Goal: Use online tool/utility: Utilize a website feature to perform a specific function

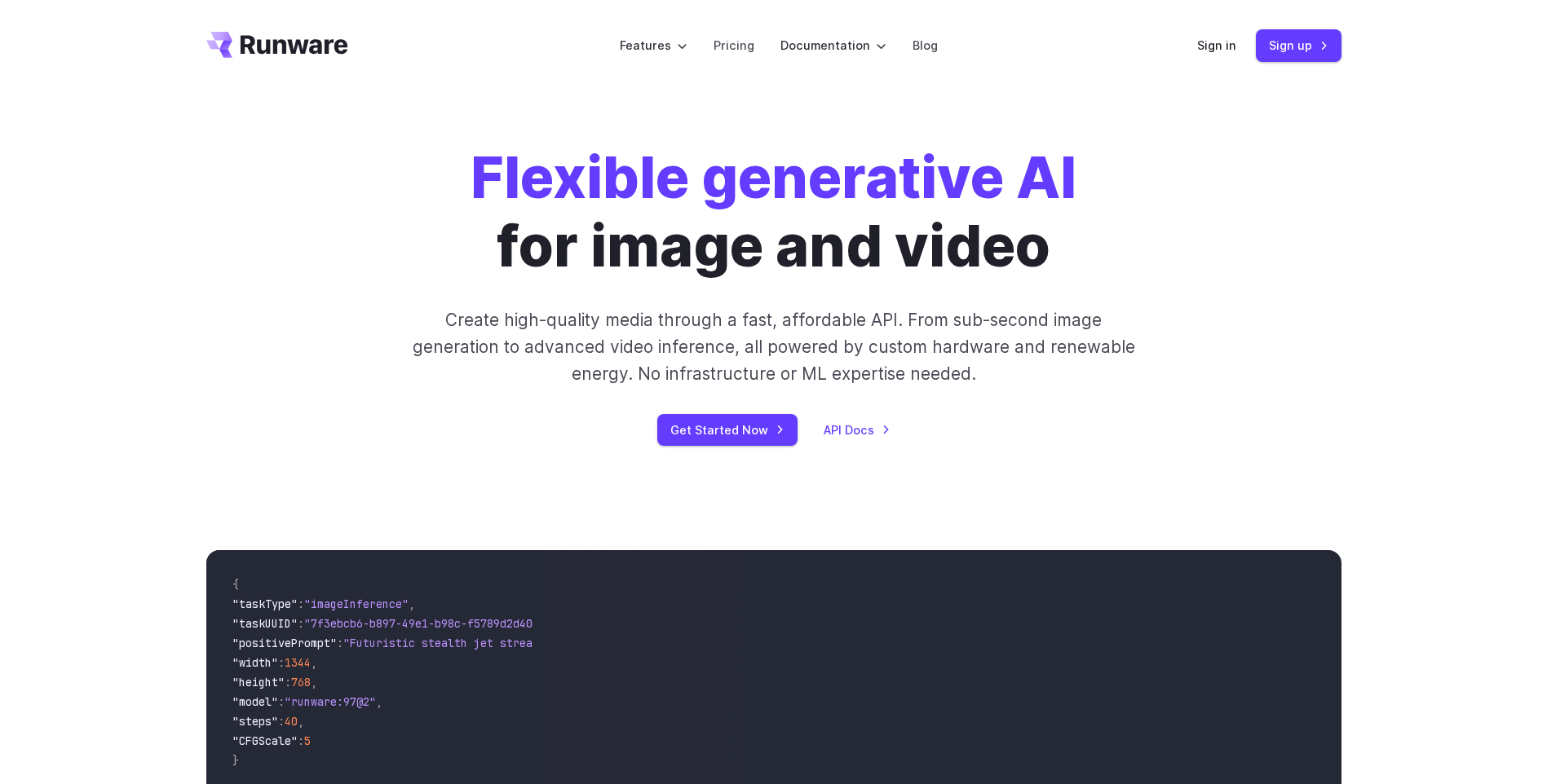
click at [1216, 35] on div "Sign in Sign up" at bounding box center [1270, 45] width 145 height 32
click at [1212, 43] on link "Sign in" at bounding box center [1217, 45] width 39 height 19
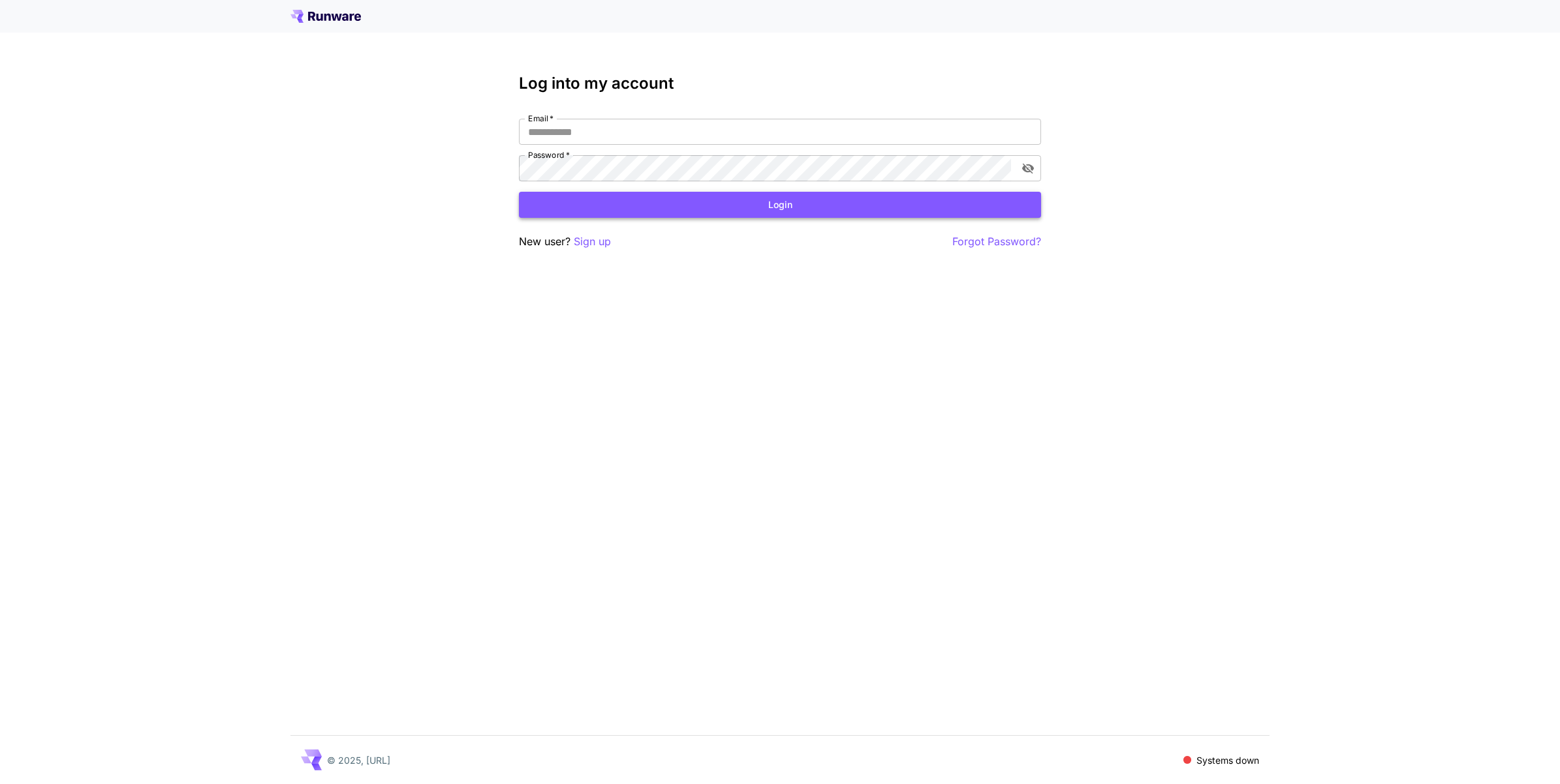
type input "**********"
click at [779, 199] on button "Login" at bounding box center [780, 205] width 522 height 26
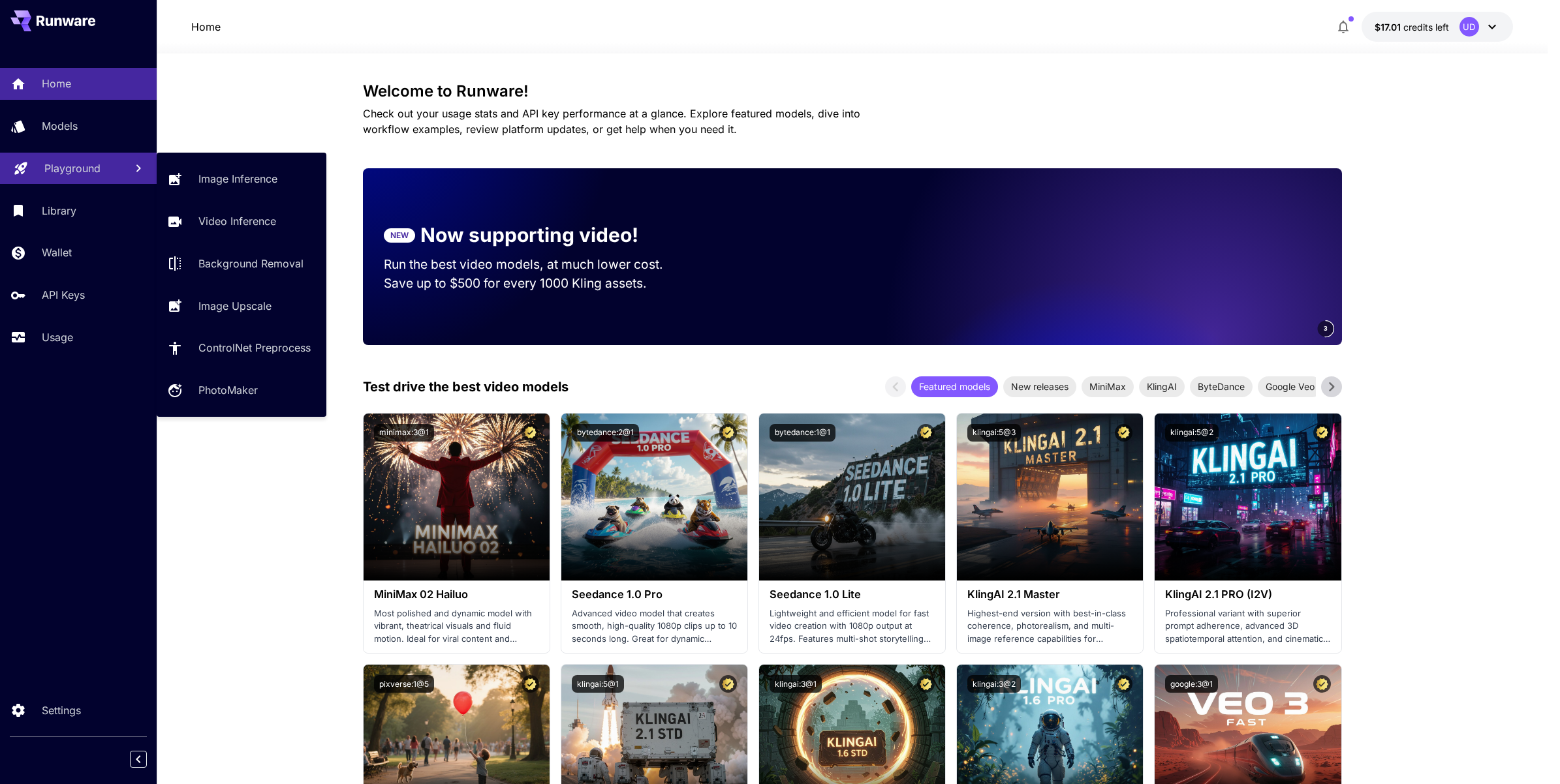
click at [71, 170] on p "Playground" at bounding box center [72, 169] width 56 height 16
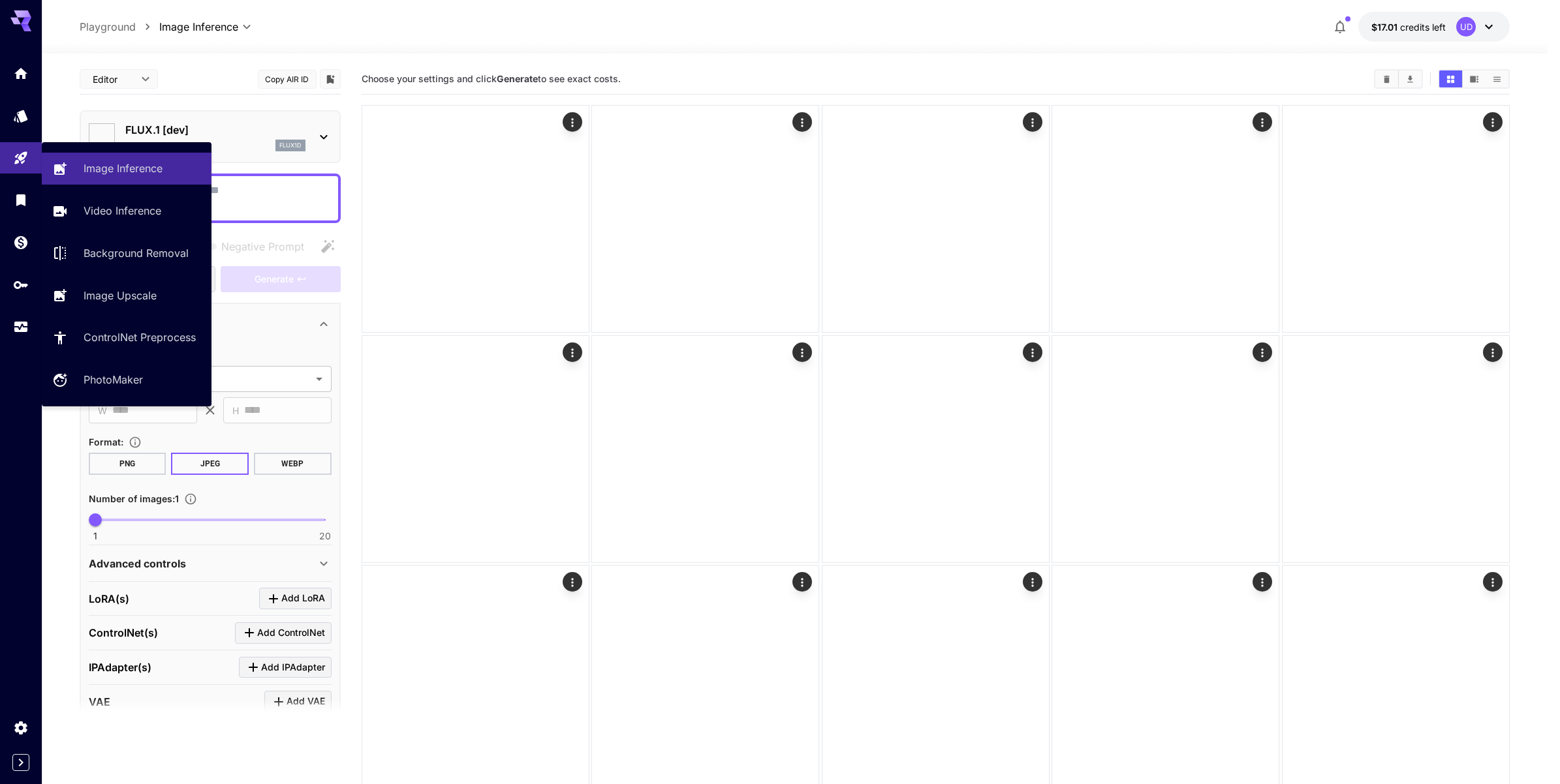
type input "**********"
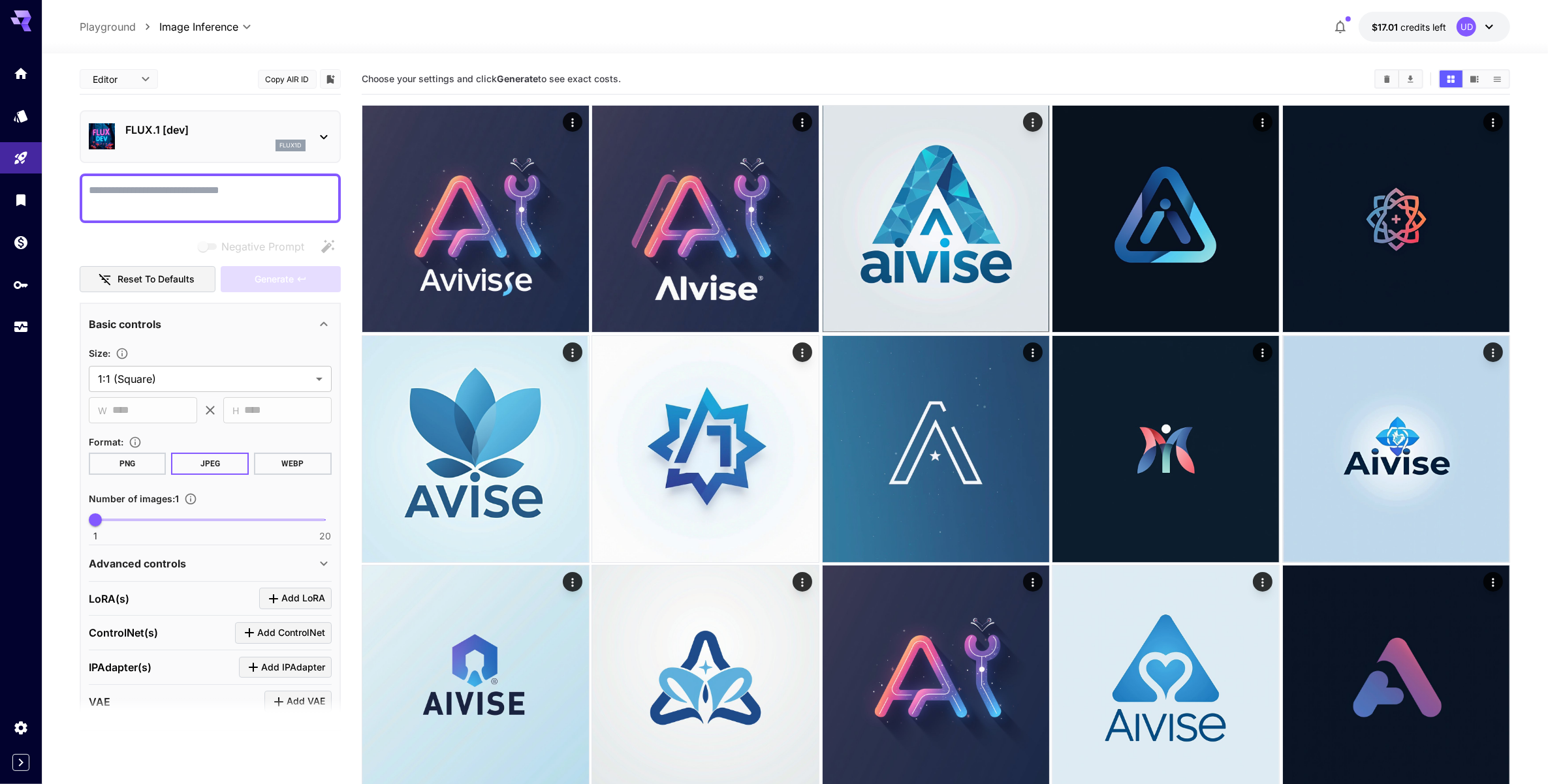
click at [154, 196] on textarea "Negative Prompt" at bounding box center [210, 198] width 243 height 31
click at [89, 191] on textarea "**********" at bounding box center [210, 198] width 244 height 31
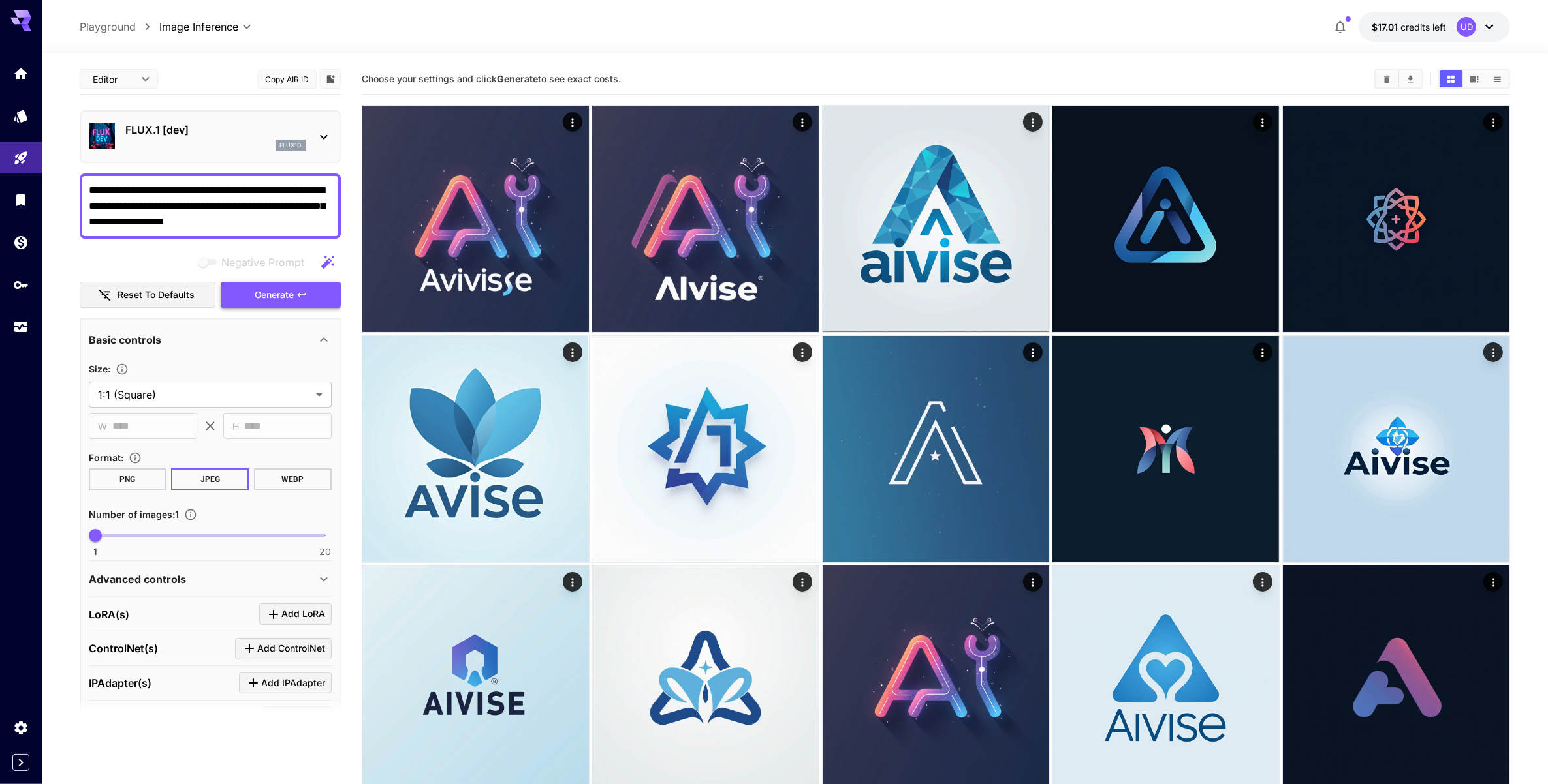
type textarea "**********"
click at [271, 299] on span "Generate" at bounding box center [274, 295] width 39 height 16
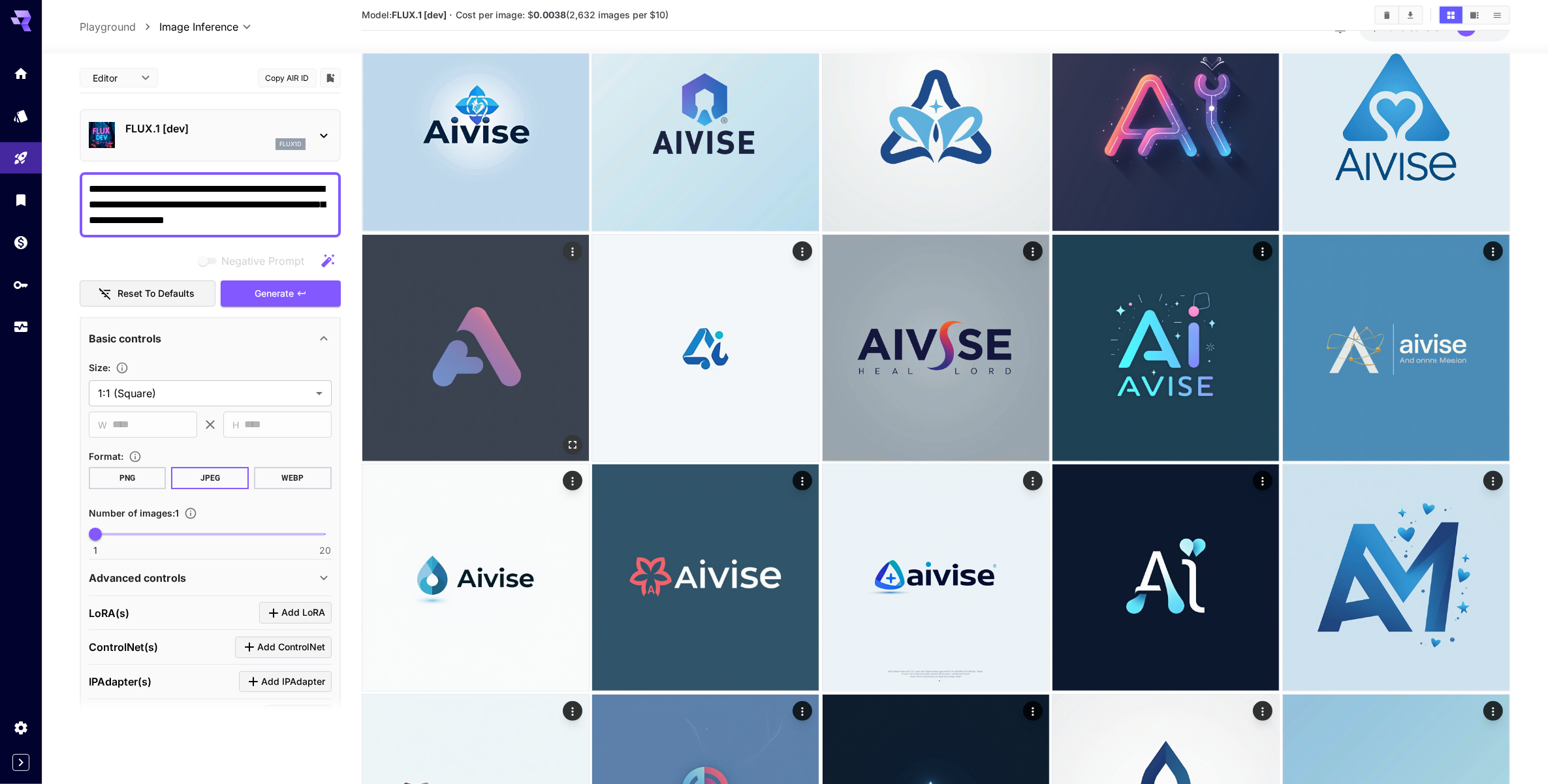
scroll to position [489, 0]
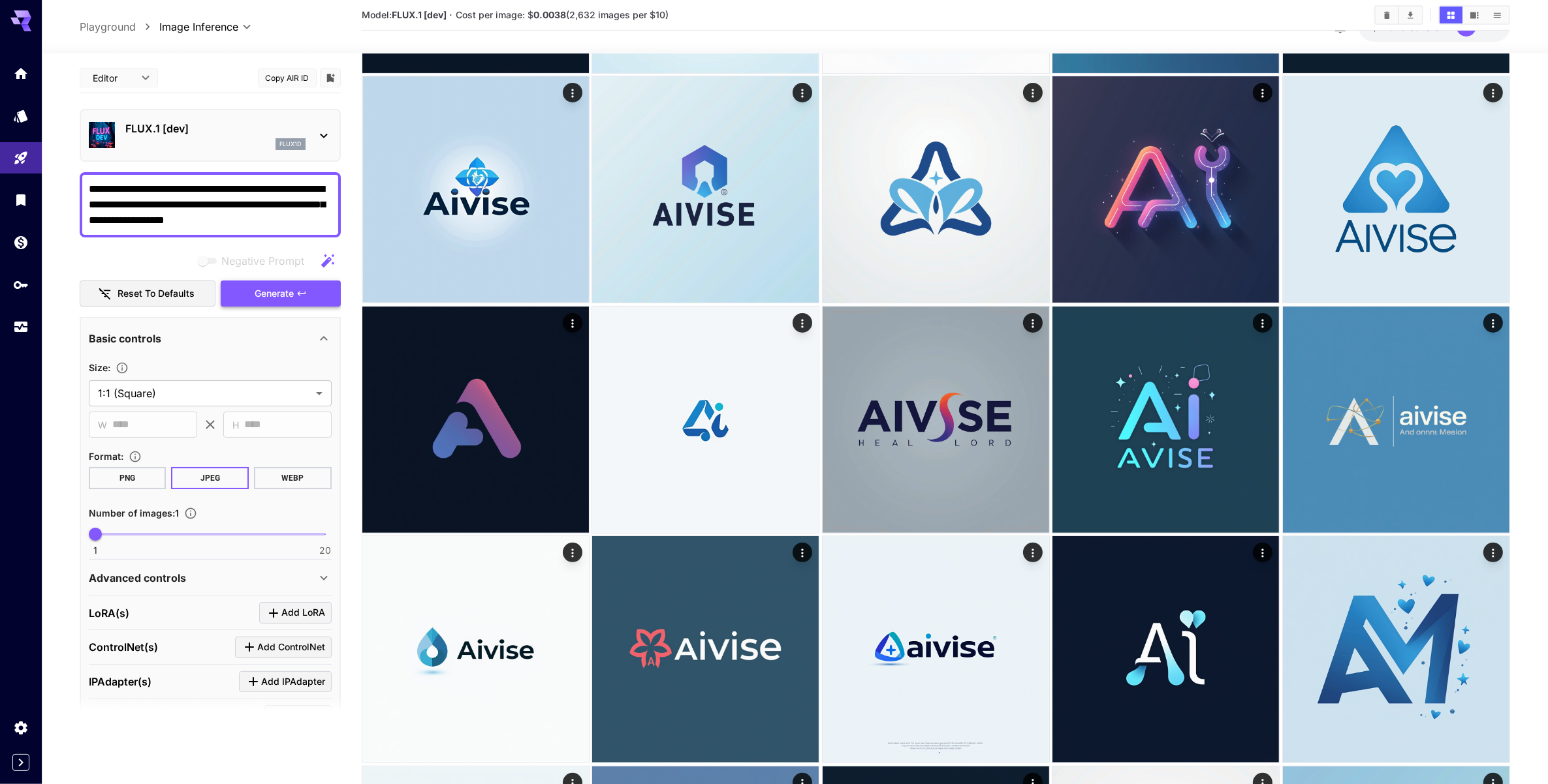
click at [253, 296] on button "Generate" at bounding box center [281, 293] width 120 height 26
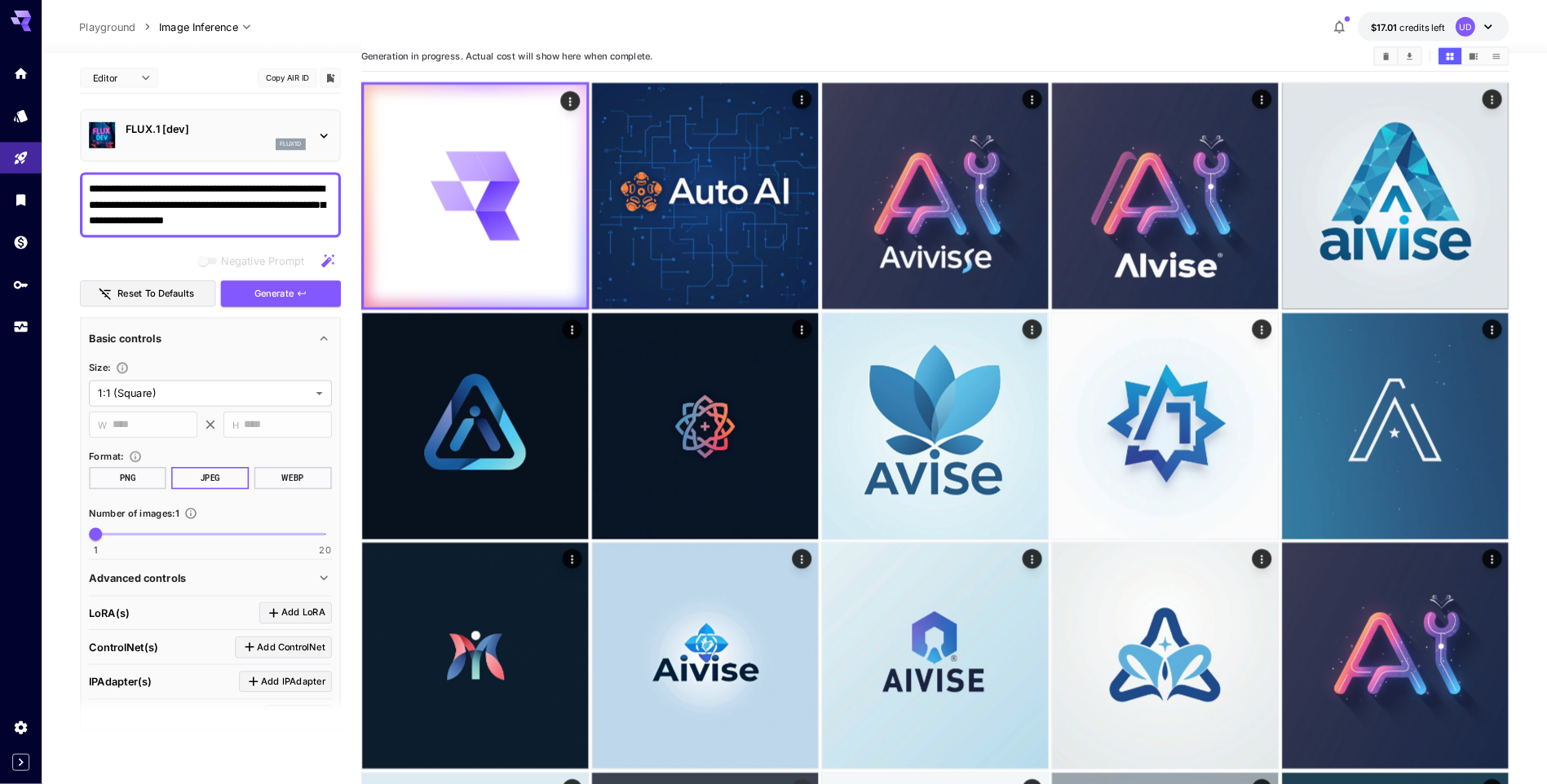
scroll to position [0, 0]
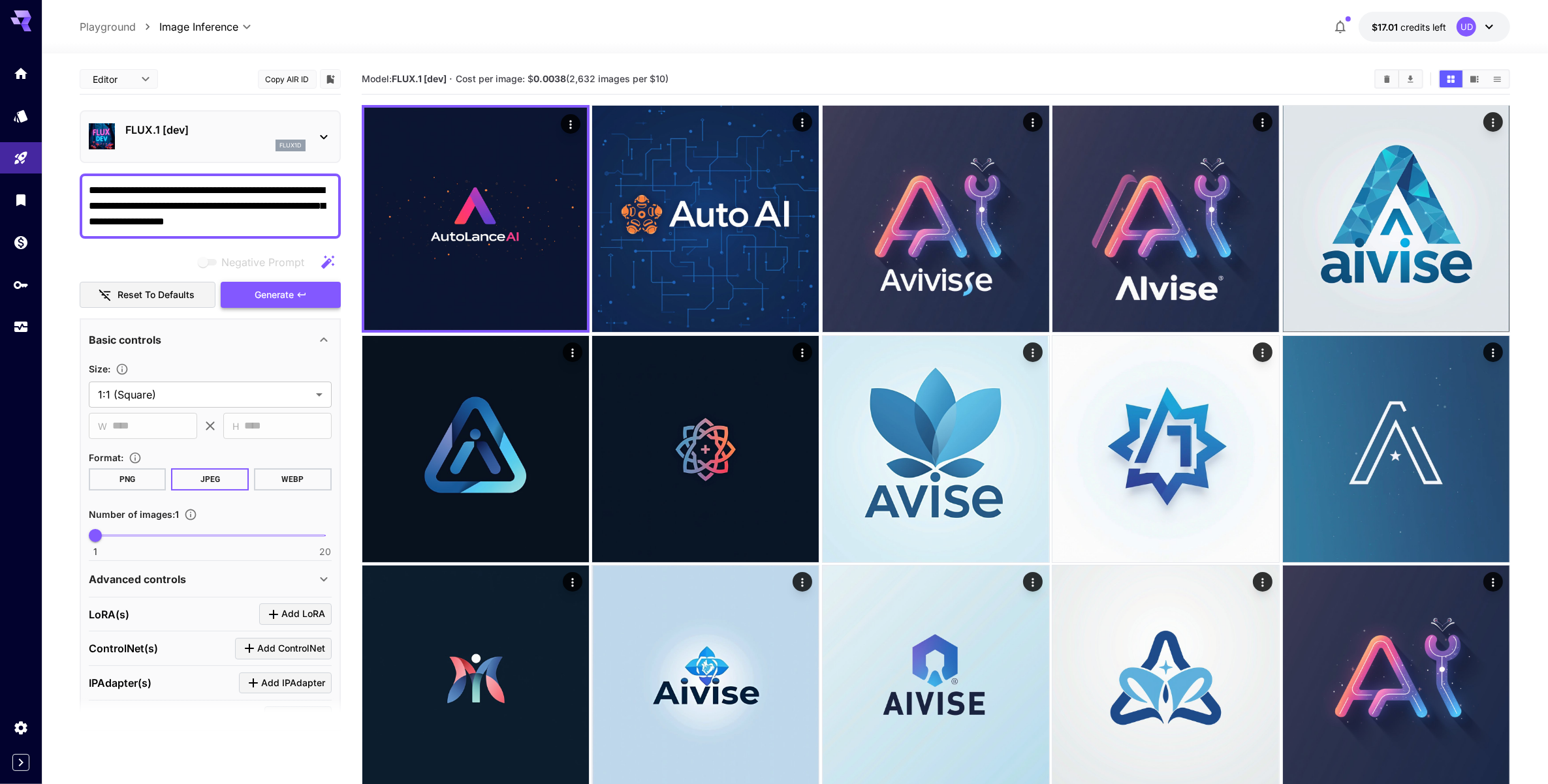
click at [284, 287] on span "Generate" at bounding box center [274, 295] width 39 height 16
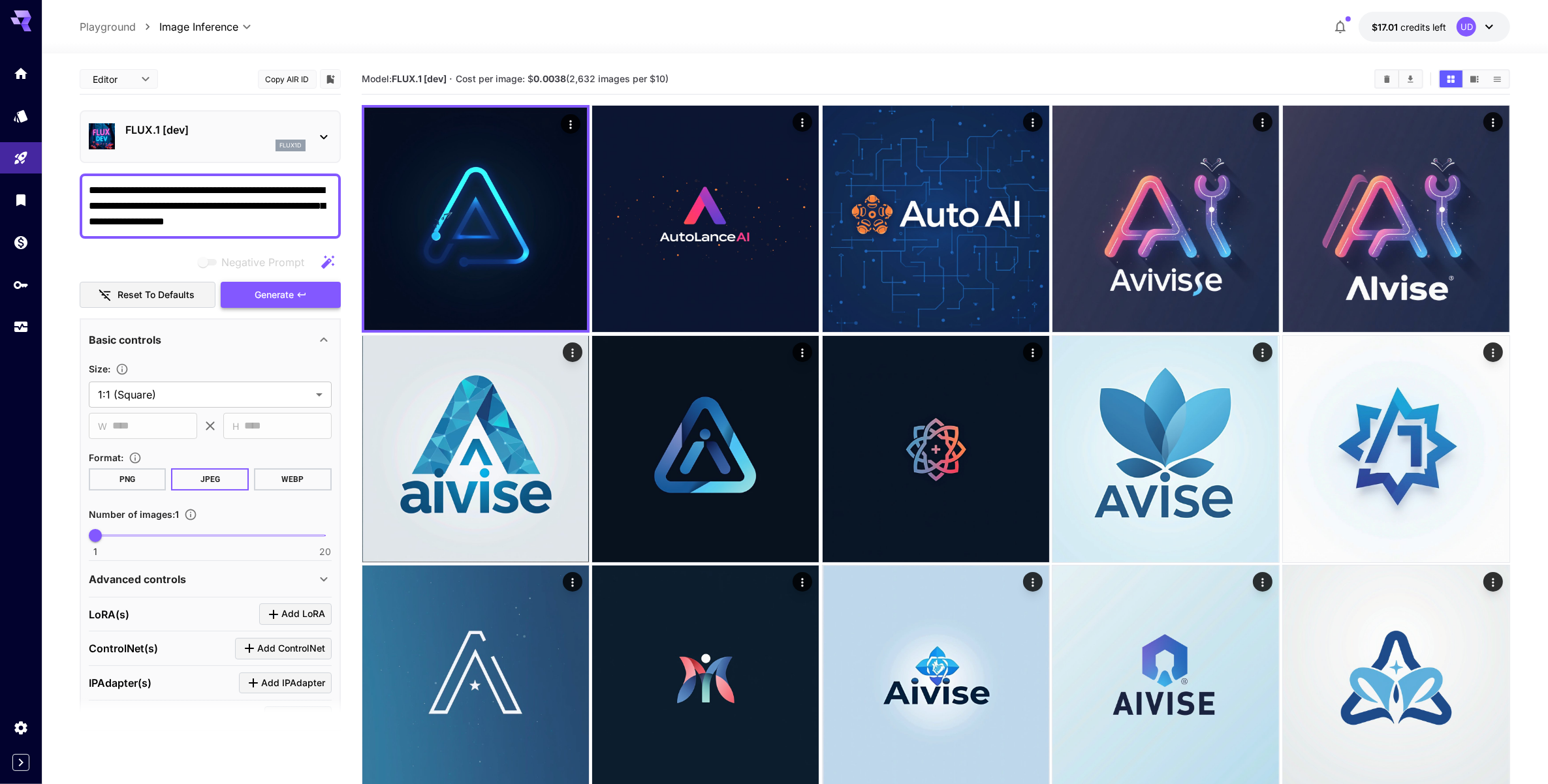
click at [266, 292] on span "Generate" at bounding box center [274, 295] width 39 height 16
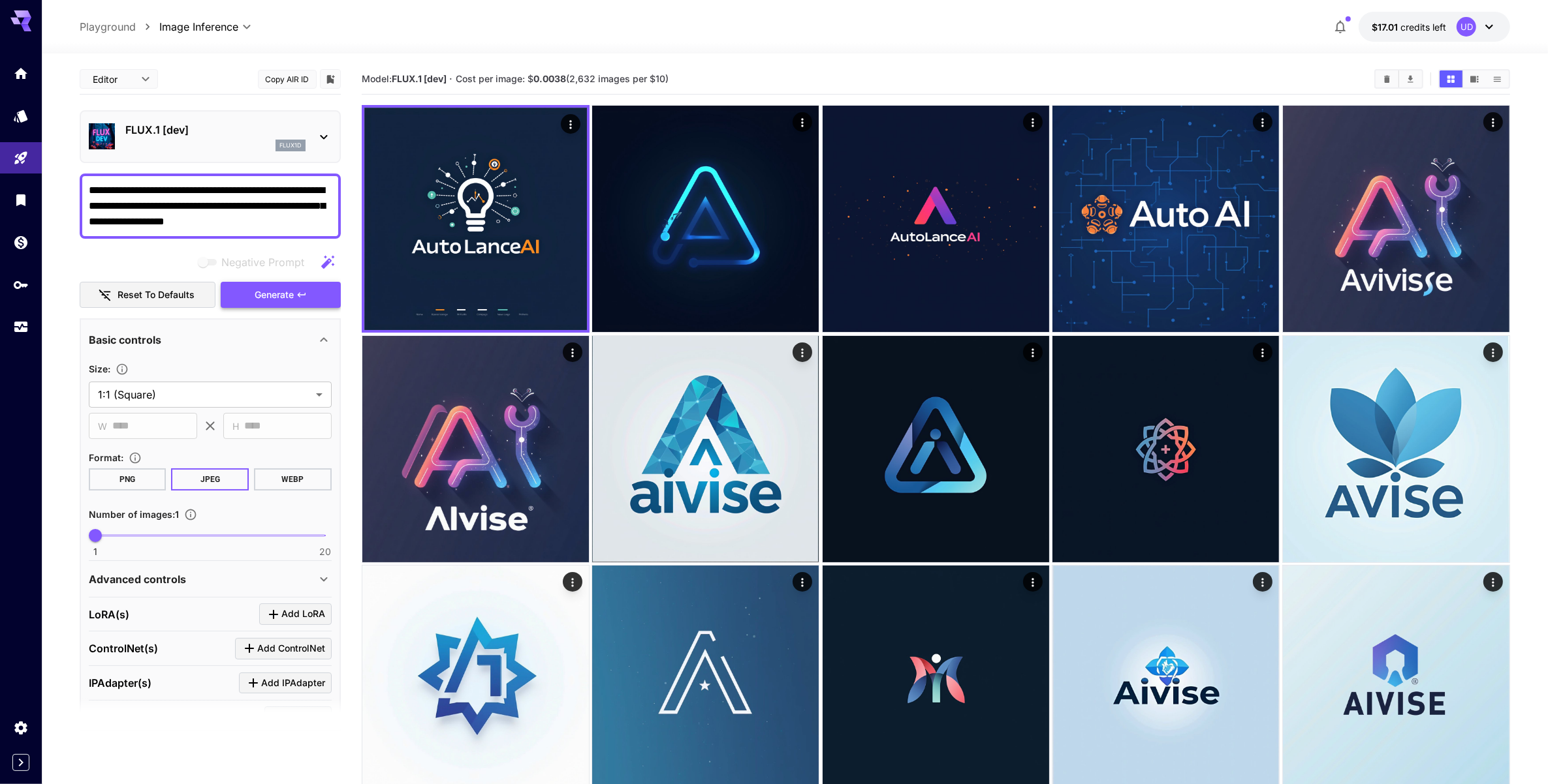
click at [266, 292] on span "Generate" at bounding box center [274, 295] width 39 height 16
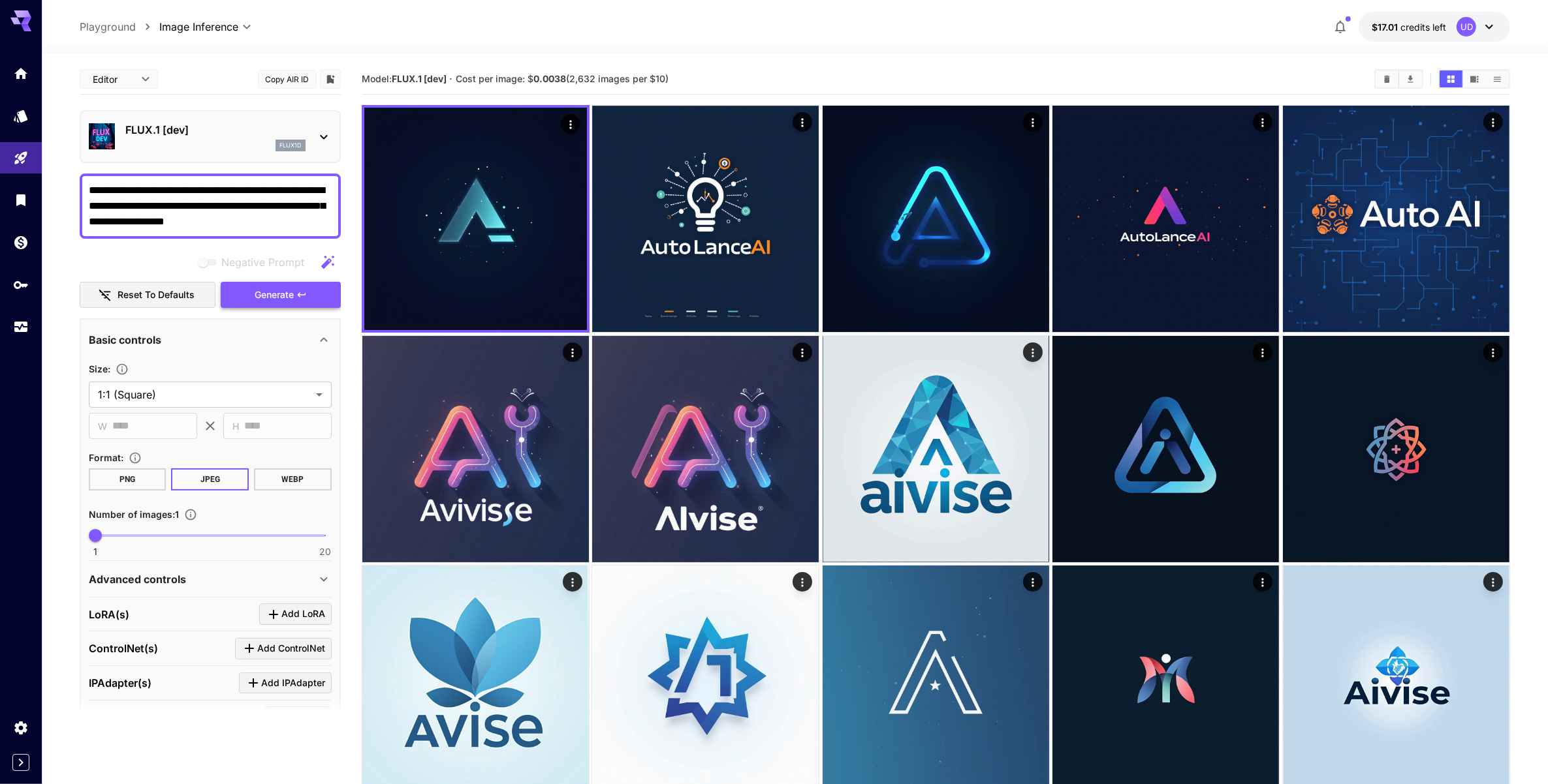
click at [250, 291] on button "Generate" at bounding box center [281, 295] width 120 height 26
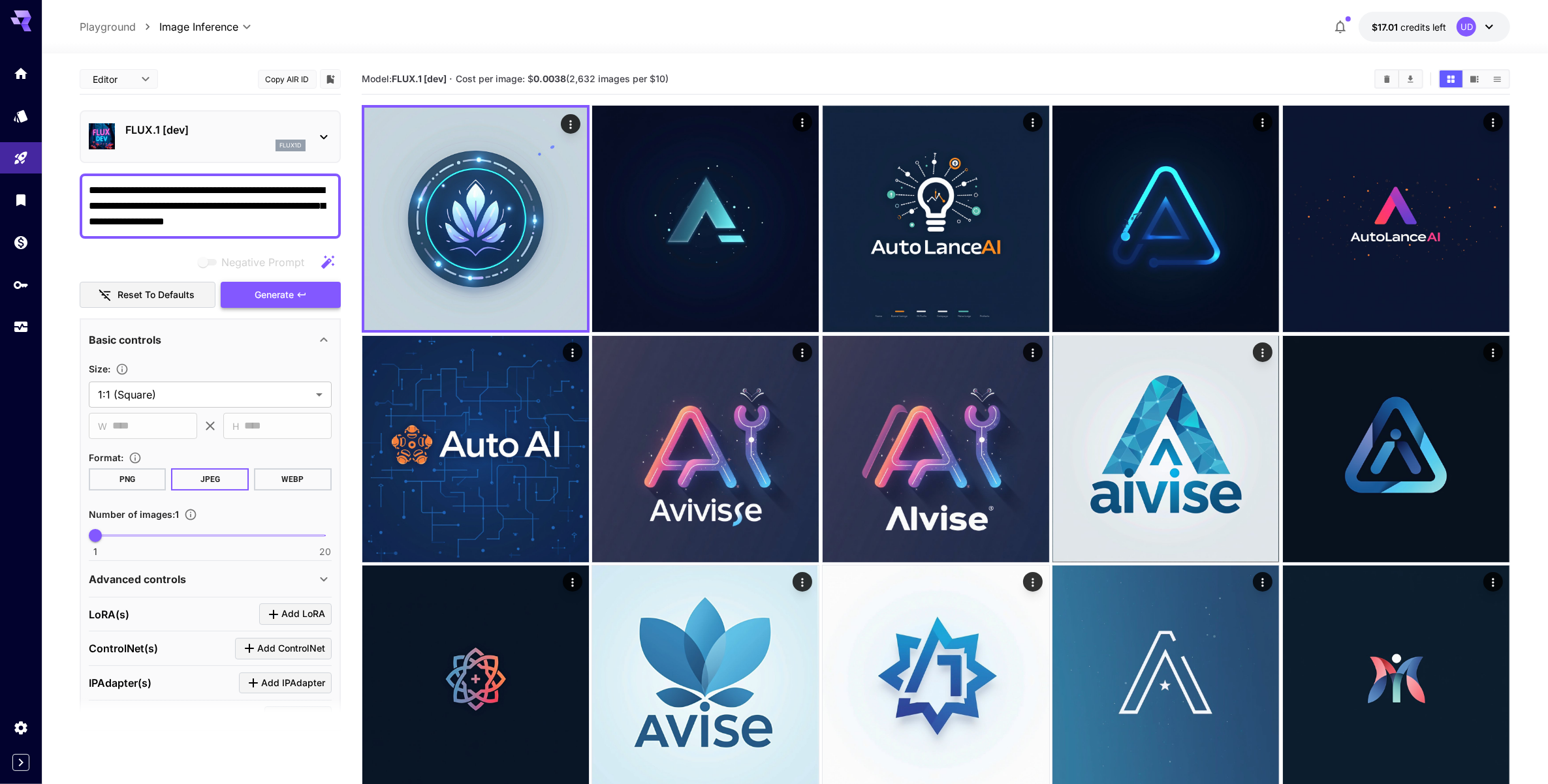
click at [256, 292] on span "Generate" at bounding box center [274, 295] width 39 height 16
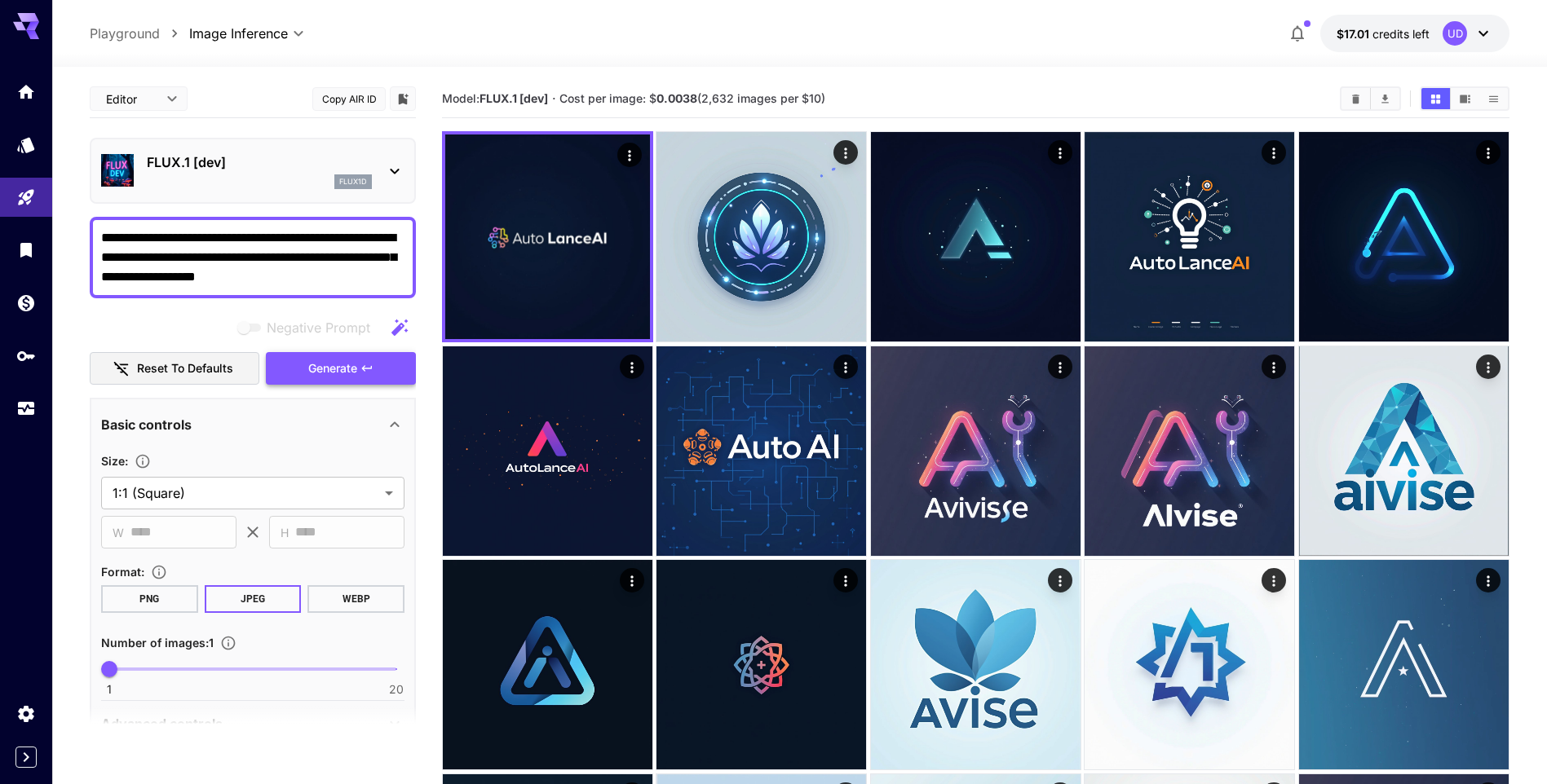
click at [322, 368] on span "Generate" at bounding box center [332, 368] width 49 height 21
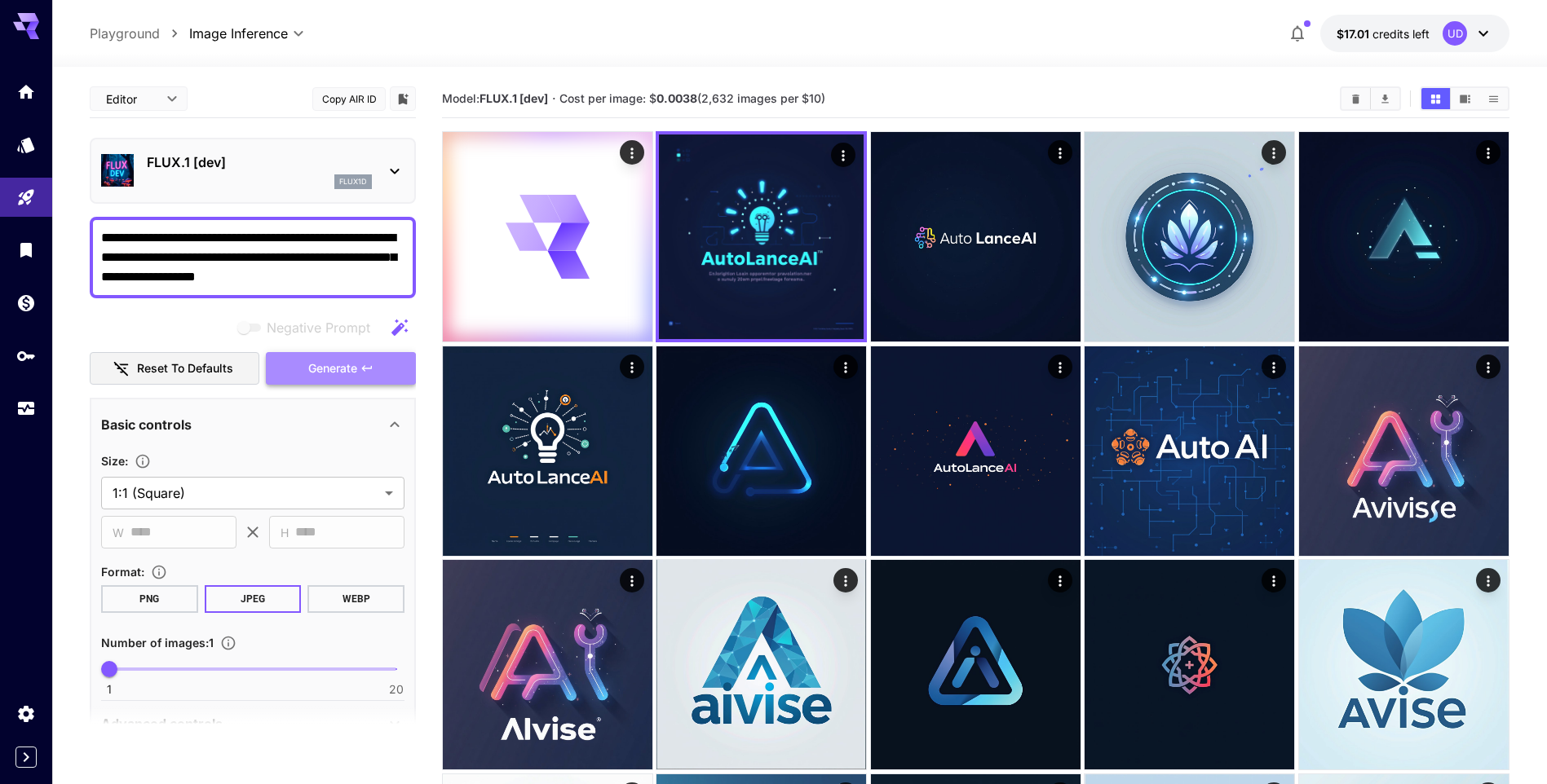
click at [322, 368] on span "Generate" at bounding box center [332, 368] width 49 height 21
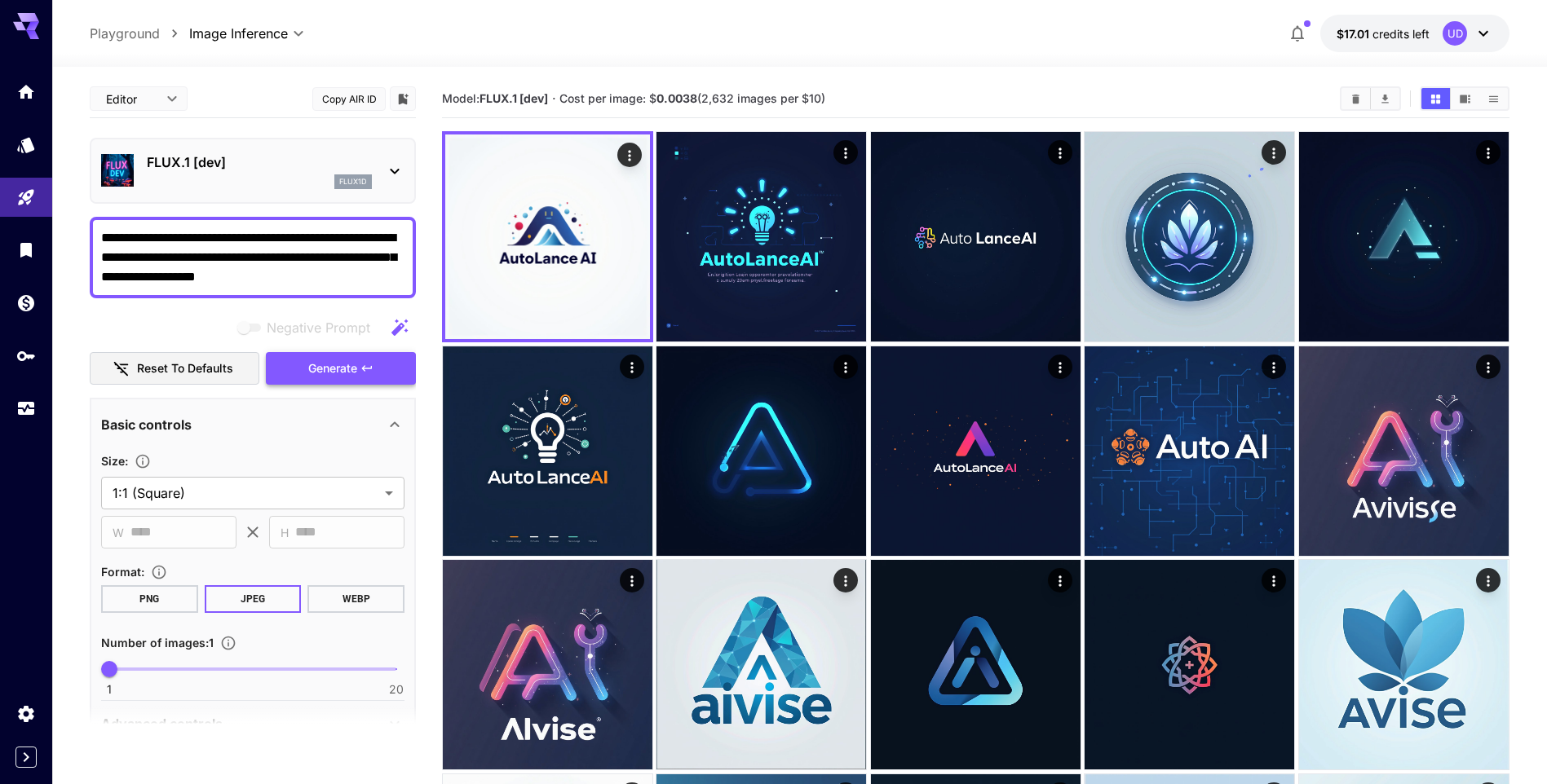
click at [322, 368] on span "Generate" at bounding box center [332, 368] width 49 height 21
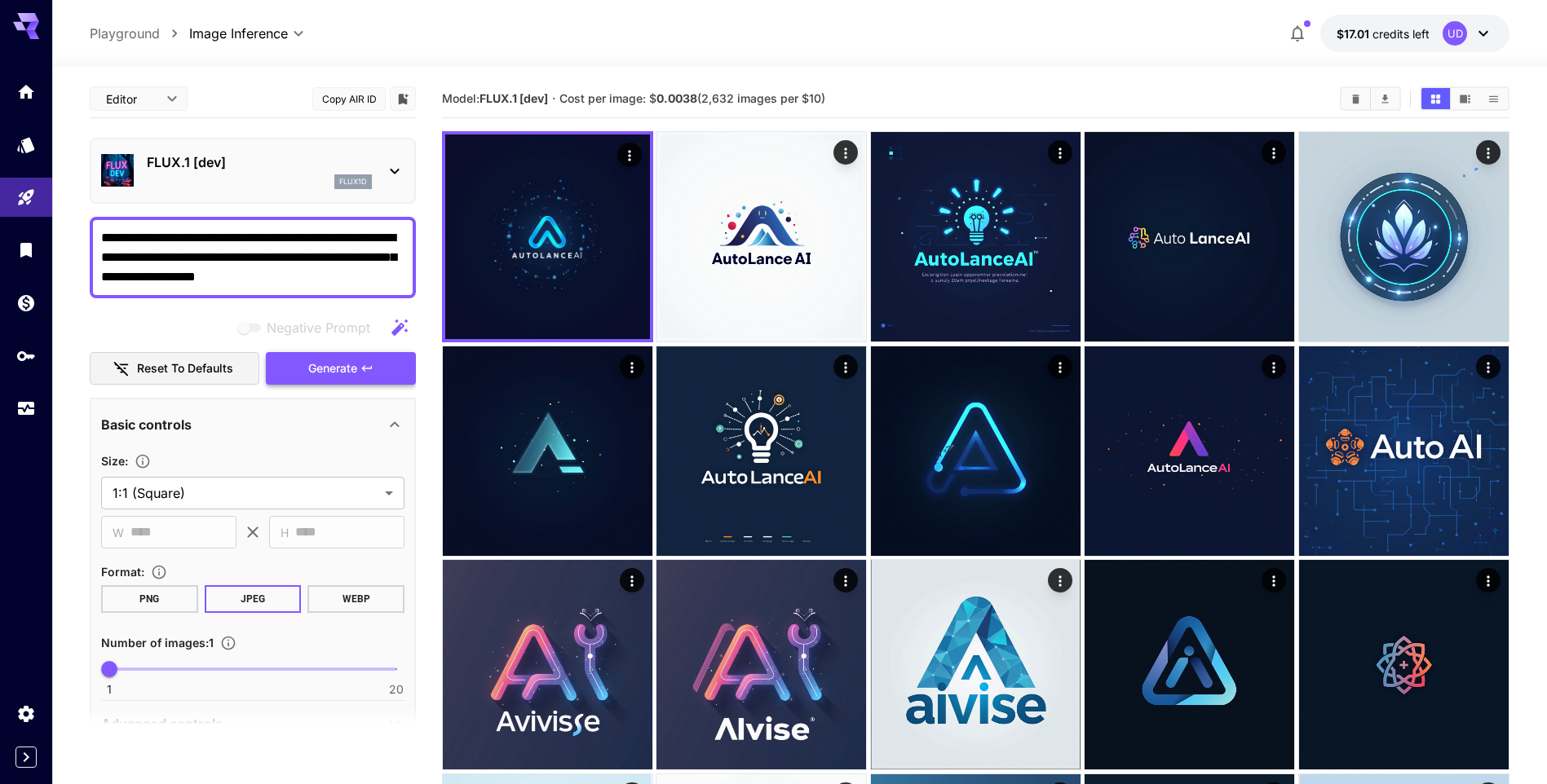
click at [329, 371] on span "Generate" at bounding box center [332, 368] width 49 height 21
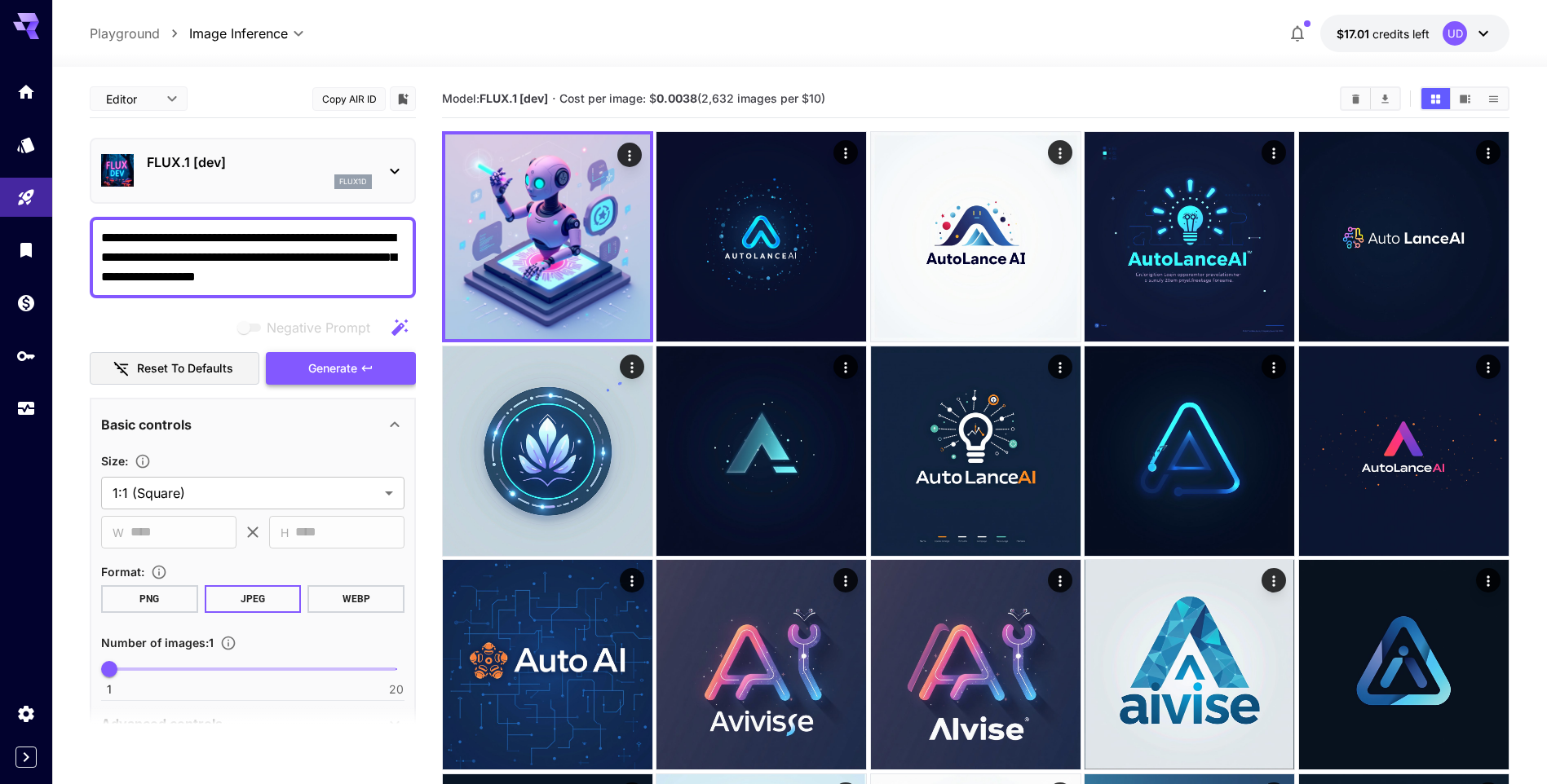
click at [310, 373] on span "Generate" at bounding box center [332, 368] width 49 height 21
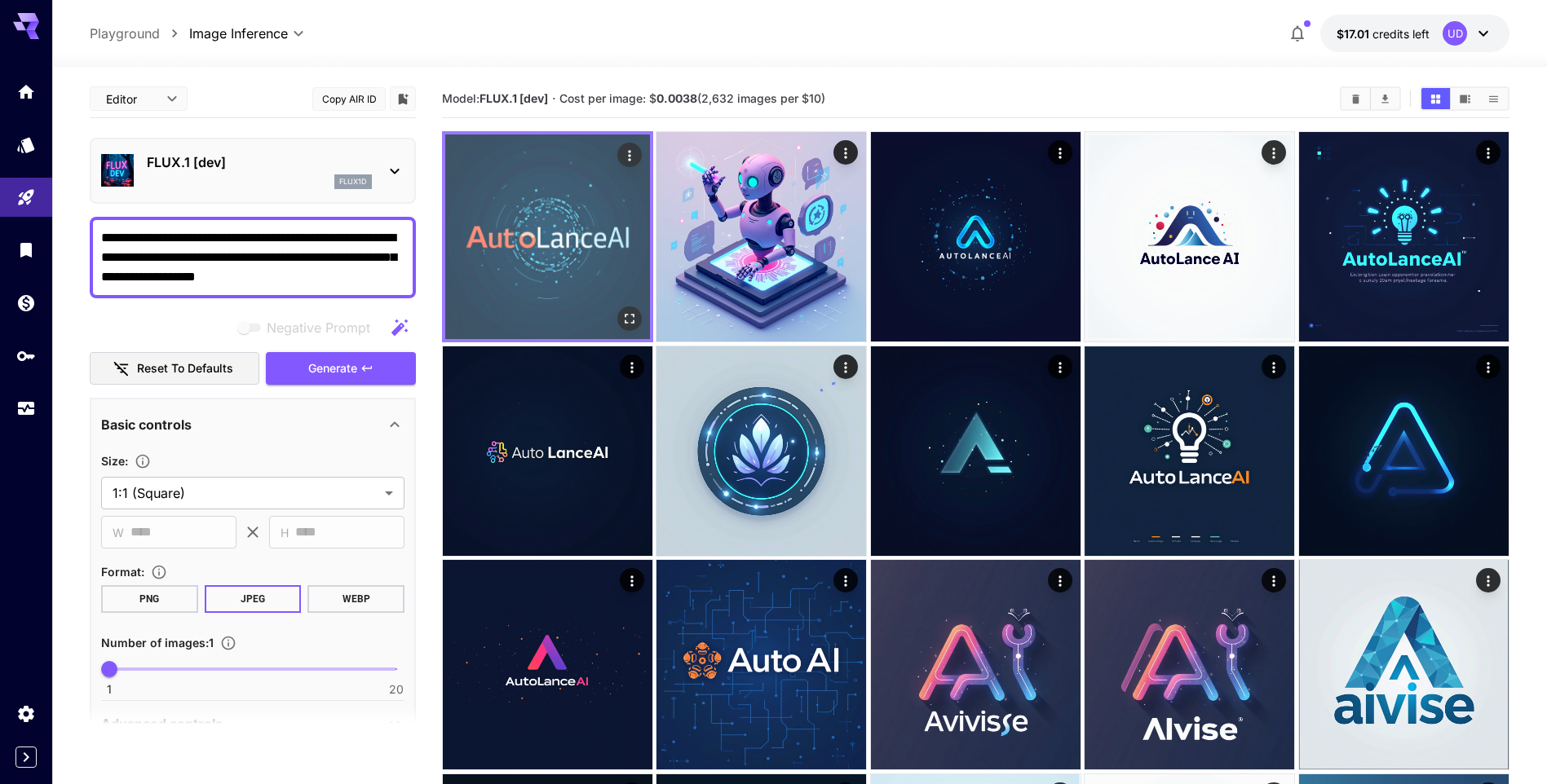
click at [579, 285] on img at bounding box center [547, 236] width 204 height 204
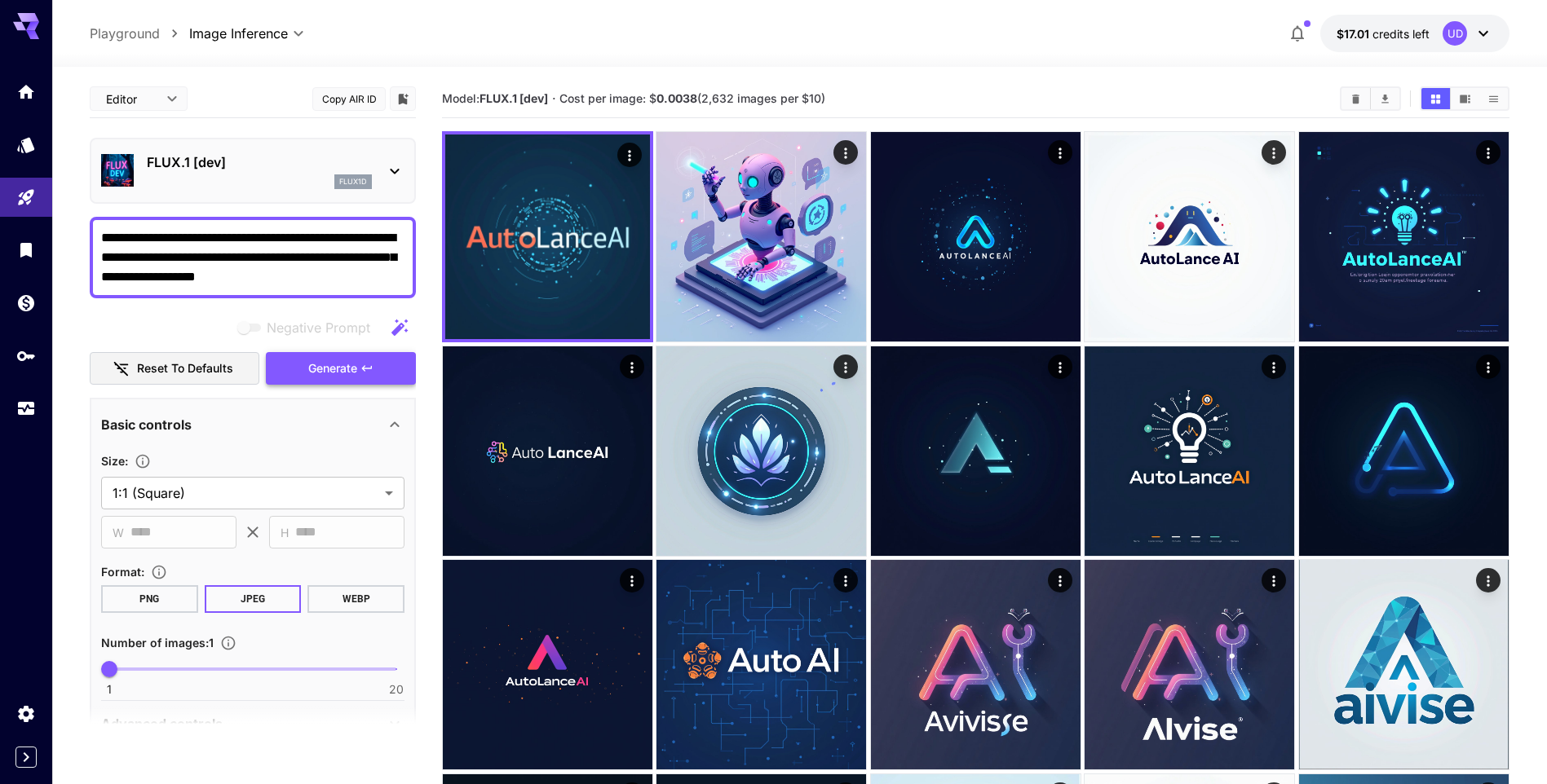
click at [341, 367] on span "Generate" at bounding box center [332, 368] width 49 height 21
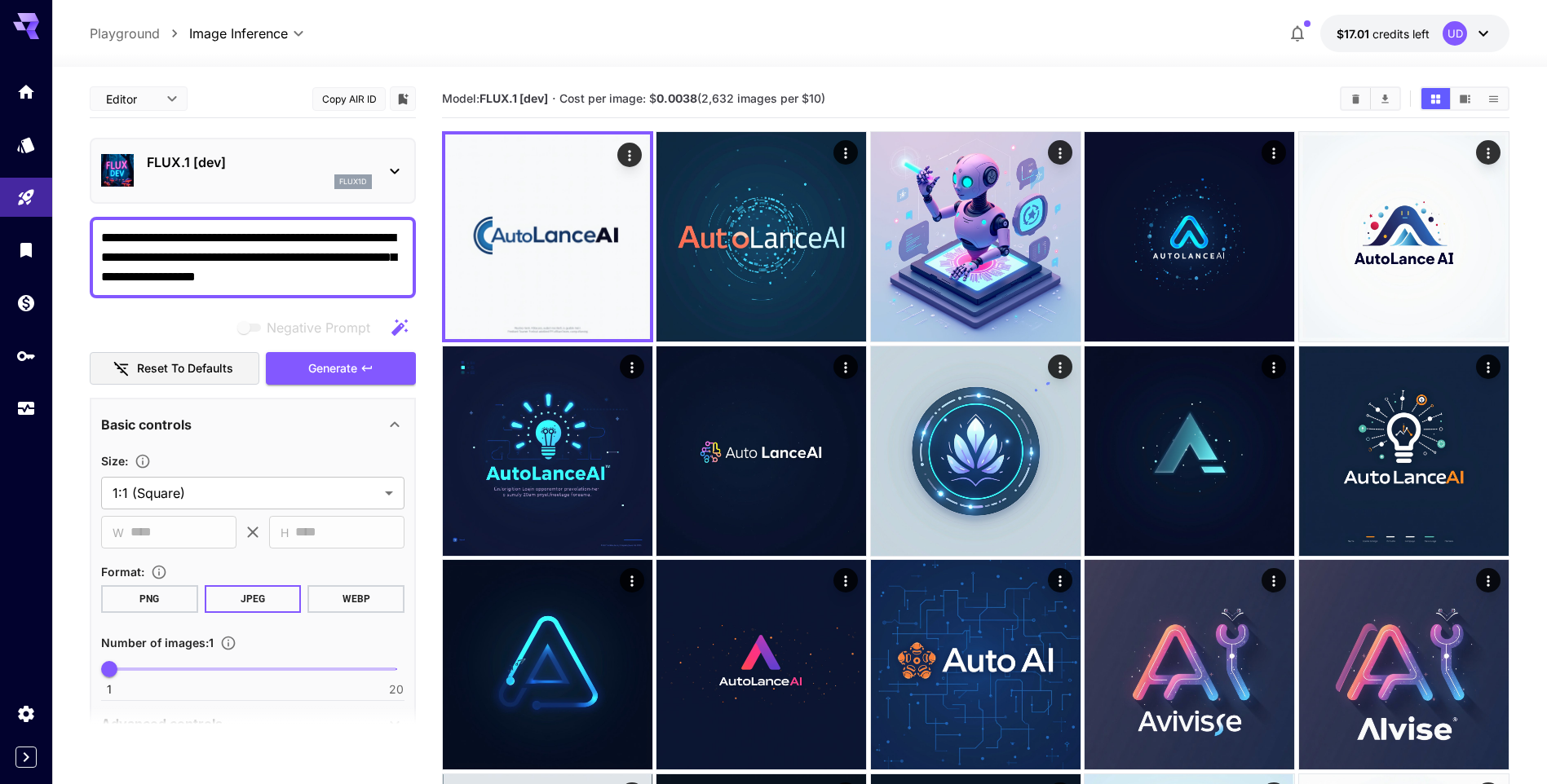
click at [337, 276] on textarea "**********" at bounding box center [252, 258] width 303 height 59
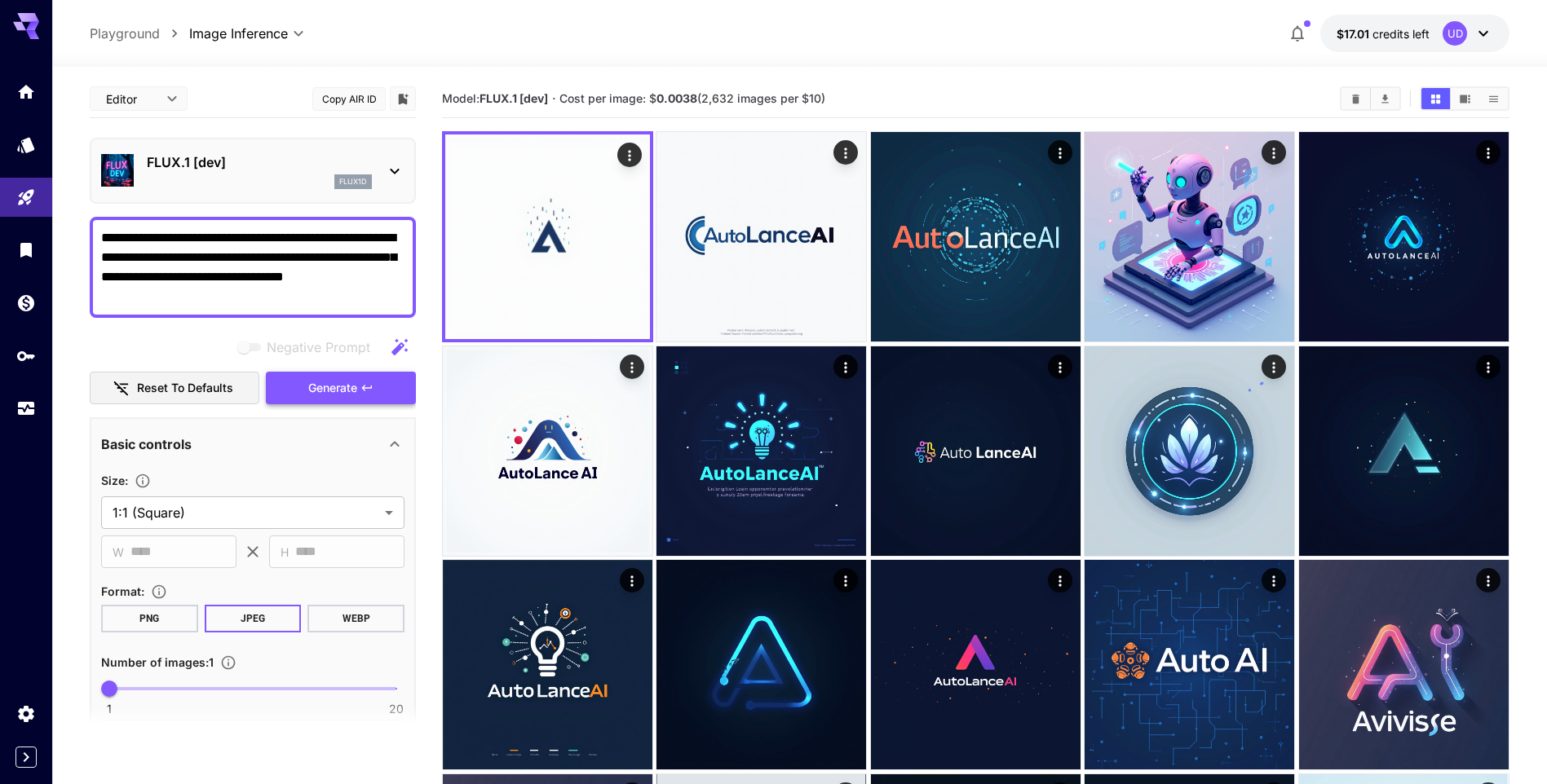
type textarea "**********"
click at [318, 384] on span "Generate" at bounding box center [332, 388] width 49 height 21
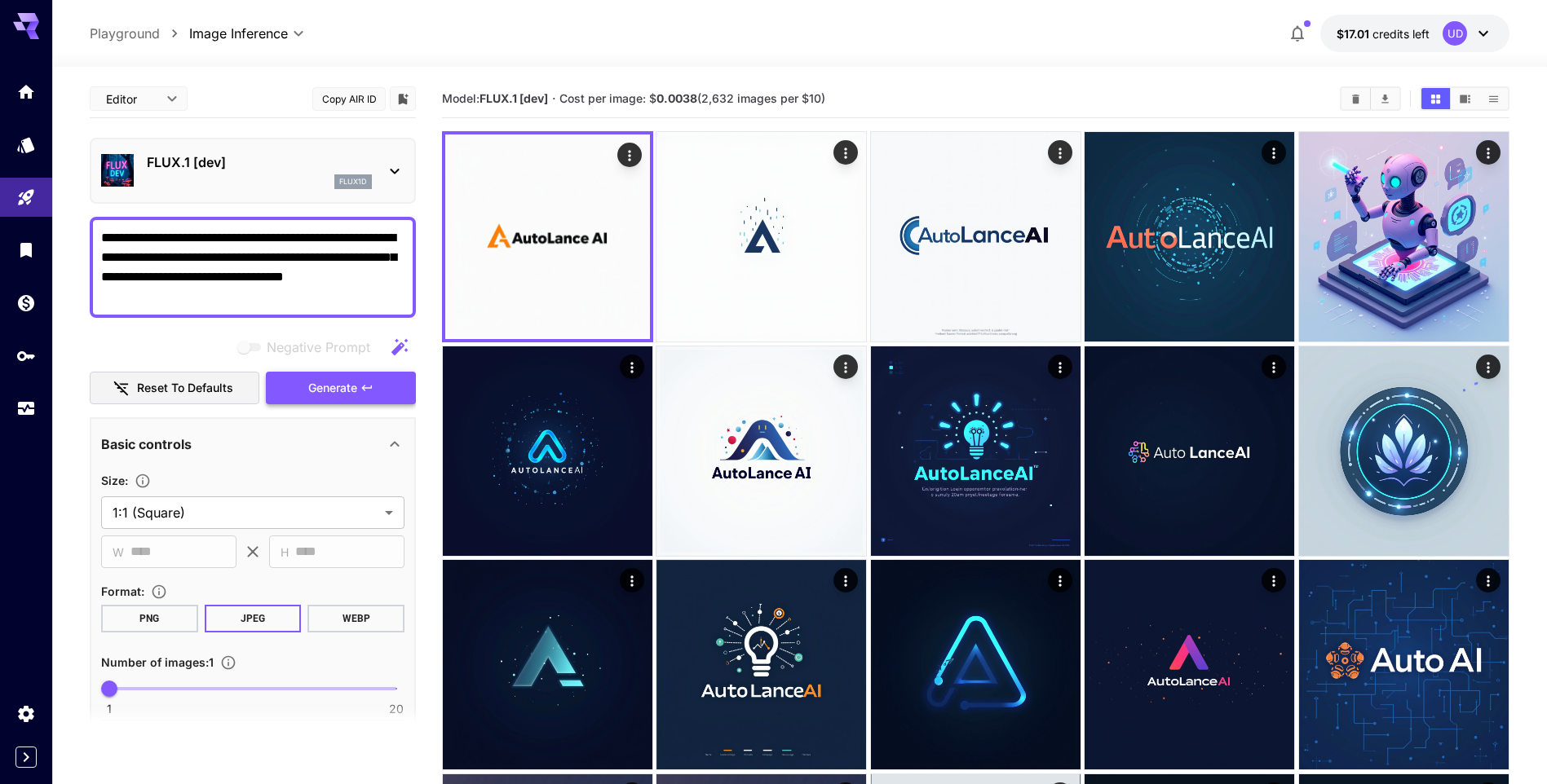
click at [318, 391] on span "Generate" at bounding box center [332, 388] width 49 height 21
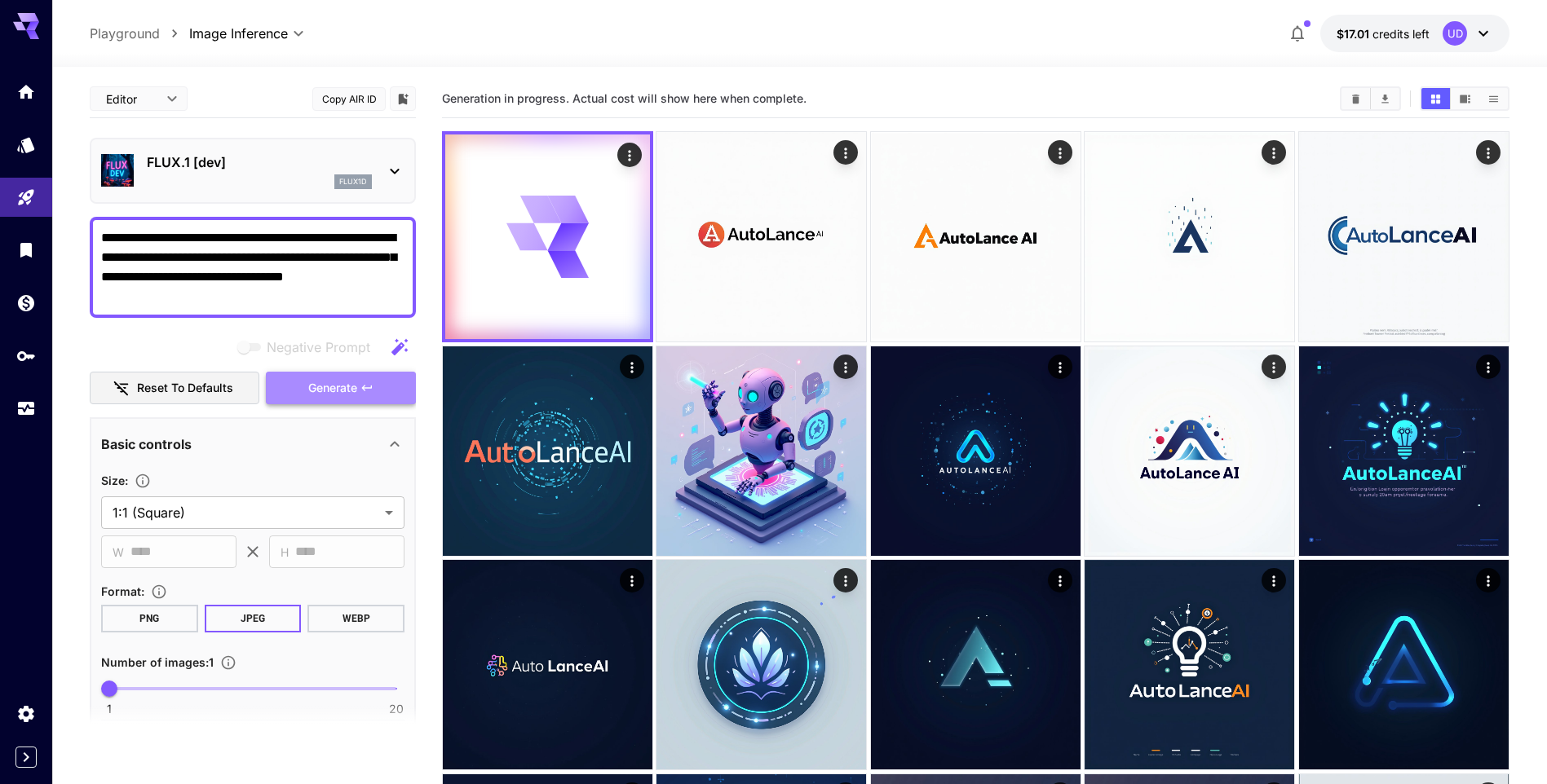
click at [316, 391] on span "Generate" at bounding box center [332, 388] width 49 height 21
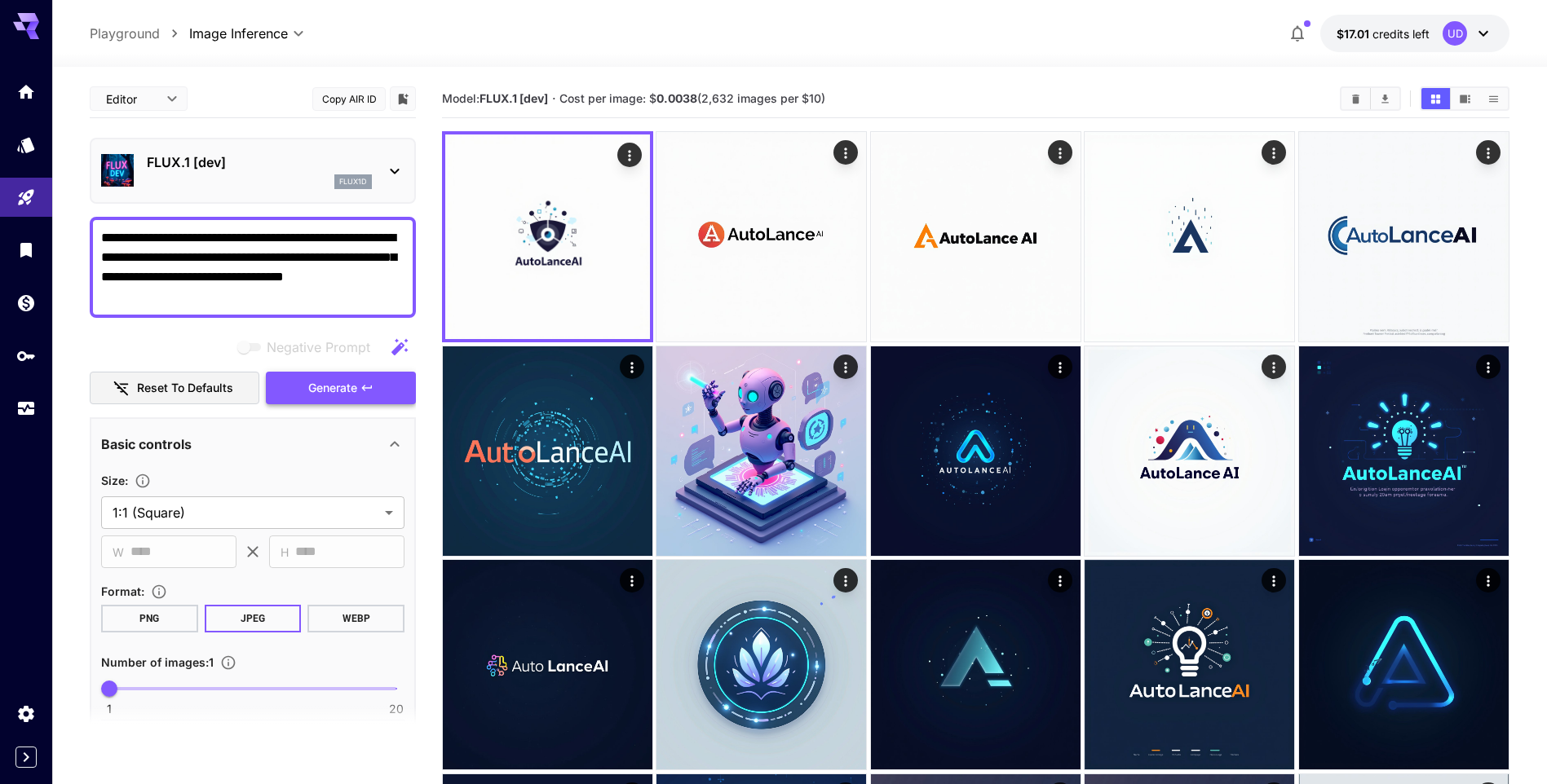
click at [316, 391] on span "Generate" at bounding box center [332, 388] width 49 height 21
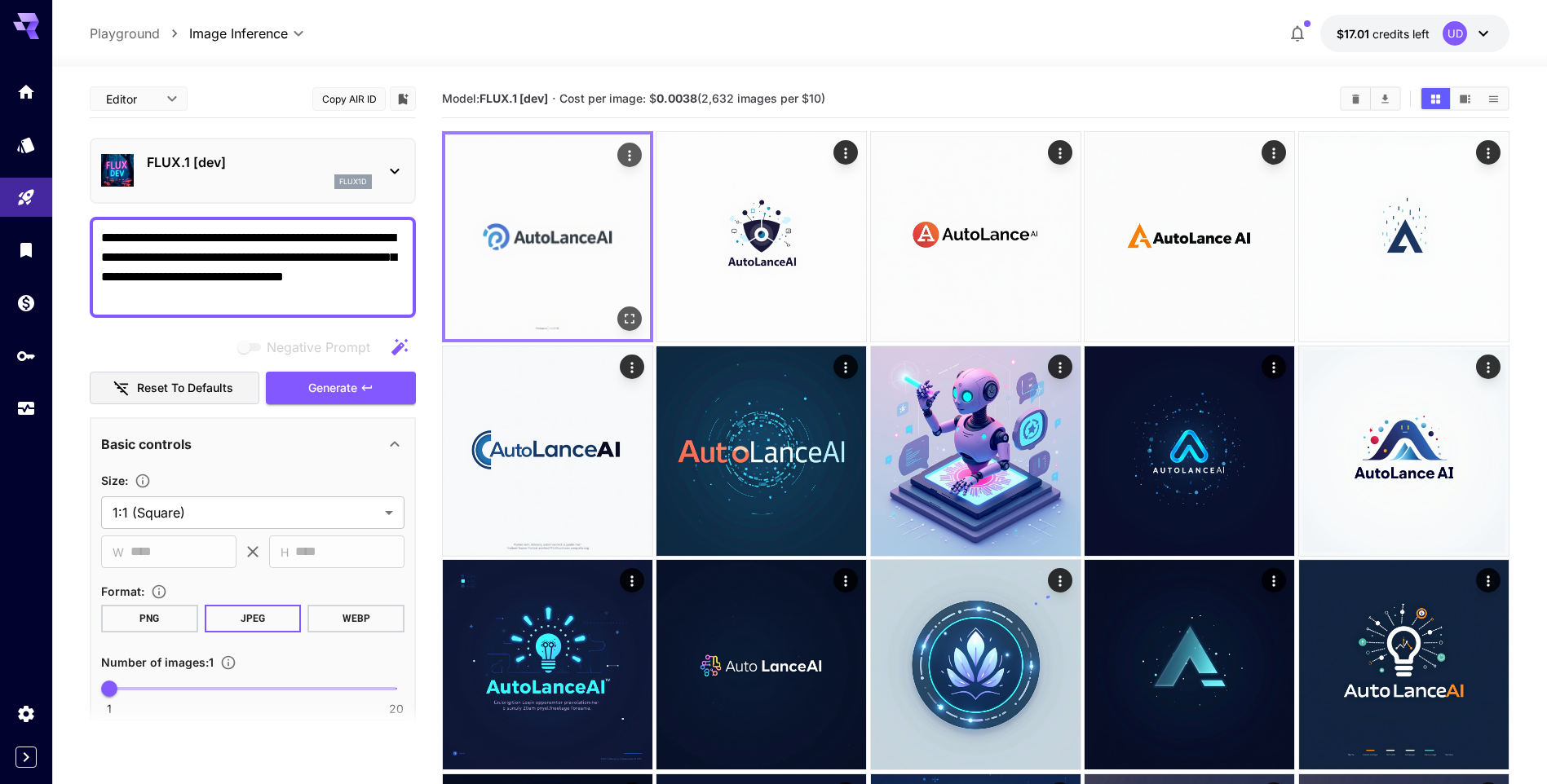
click at [518, 232] on img at bounding box center [547, 236] width 204 height 204
click at [627, 154] on icon "Actions" at bounding box center [629, 155] width 16 height 16
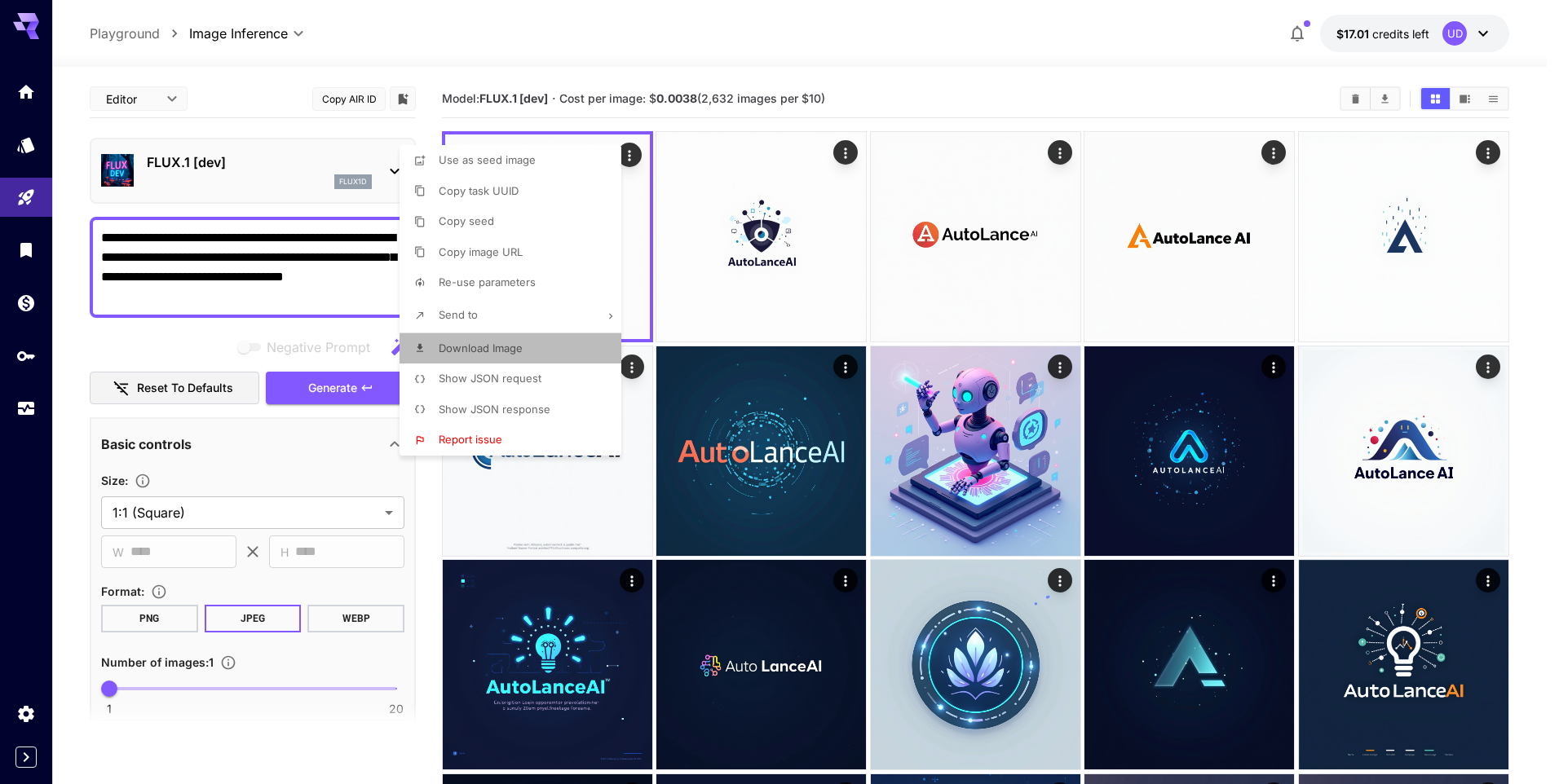
click at [518, 346] on span "Download Image" at bounding box center [481, 348] width 84 height 13
click at [690, 37] on div at bounding box center [779, 392] width 1559 height 784
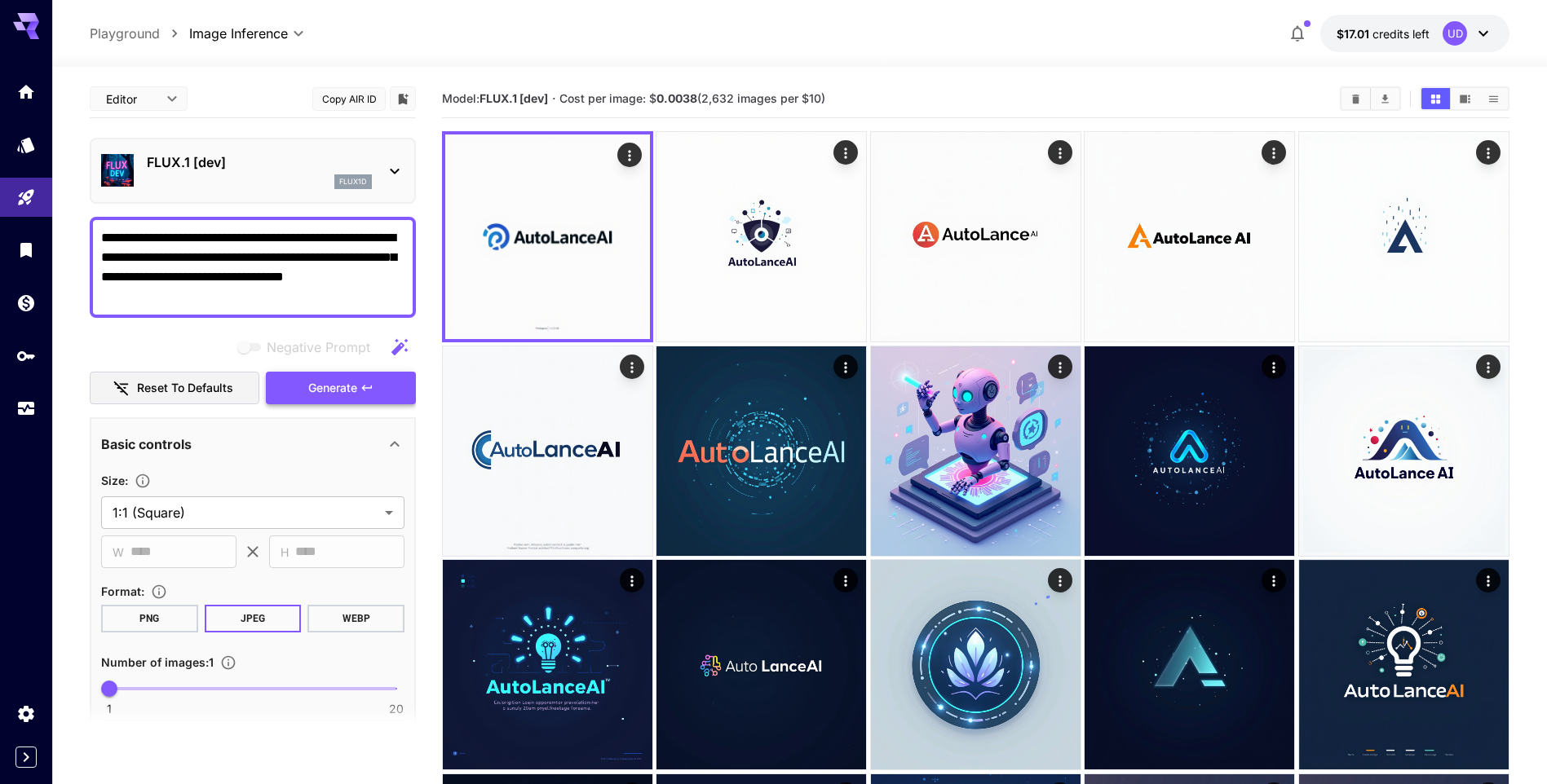
click at [335, 384] on span "Generate" at bounding box center [332, 388] width 49 height 21
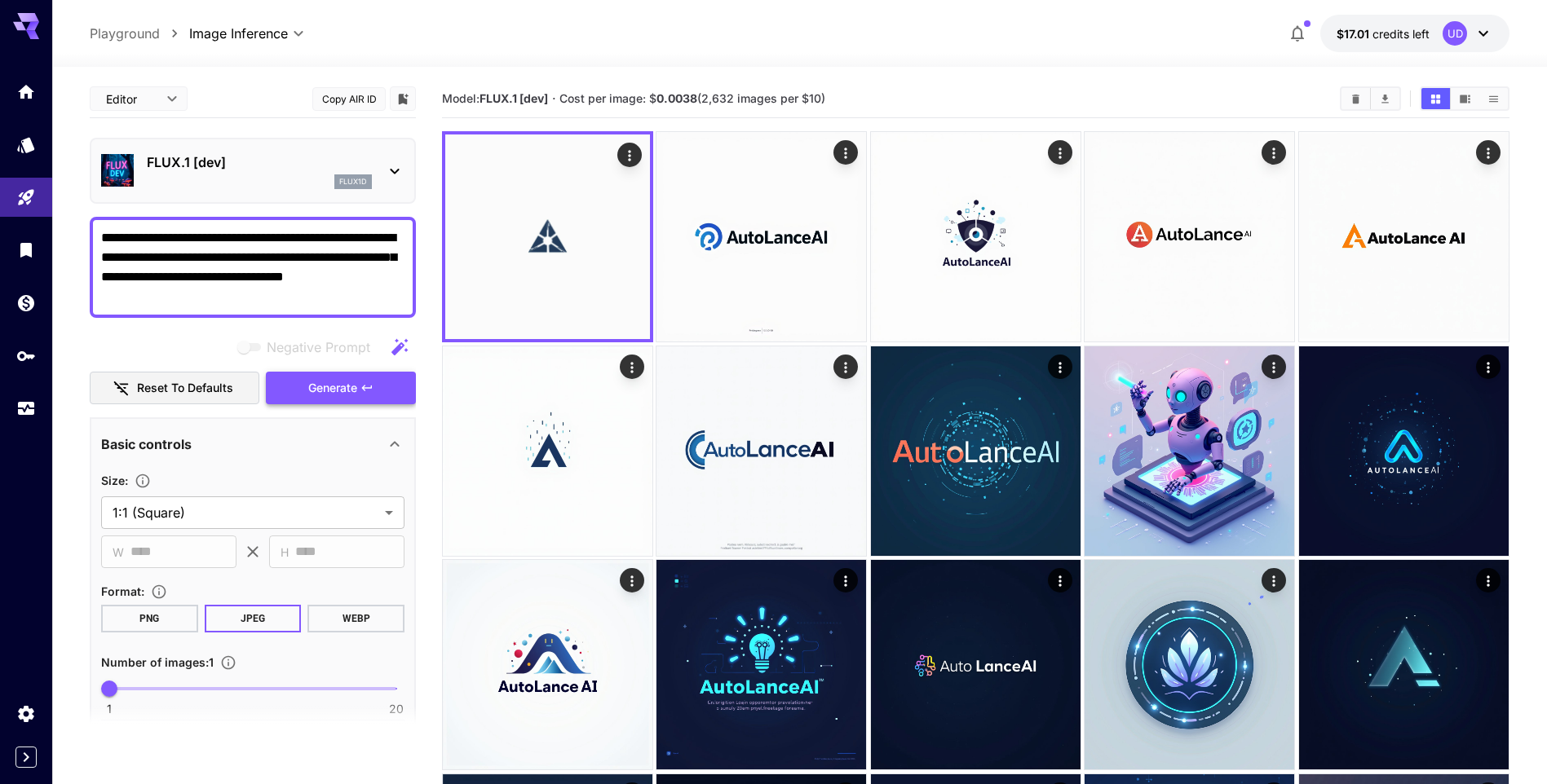
click at [331, 391] on span "Generate" at bounding box center [332, 388] width 49 height 21
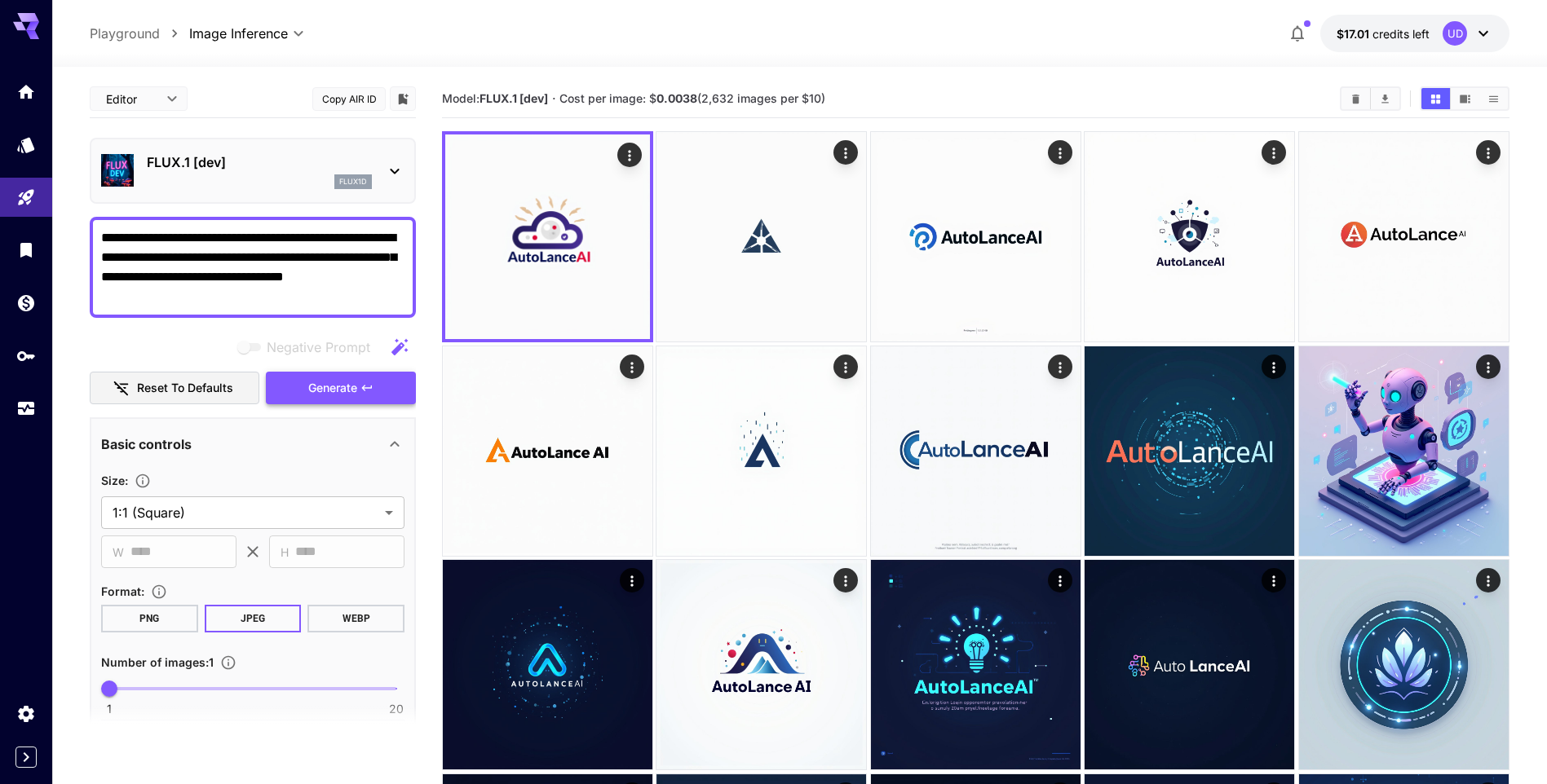
click at [331, 391] on span "Generate" at bounding box center [332, 388] width 49 height 21
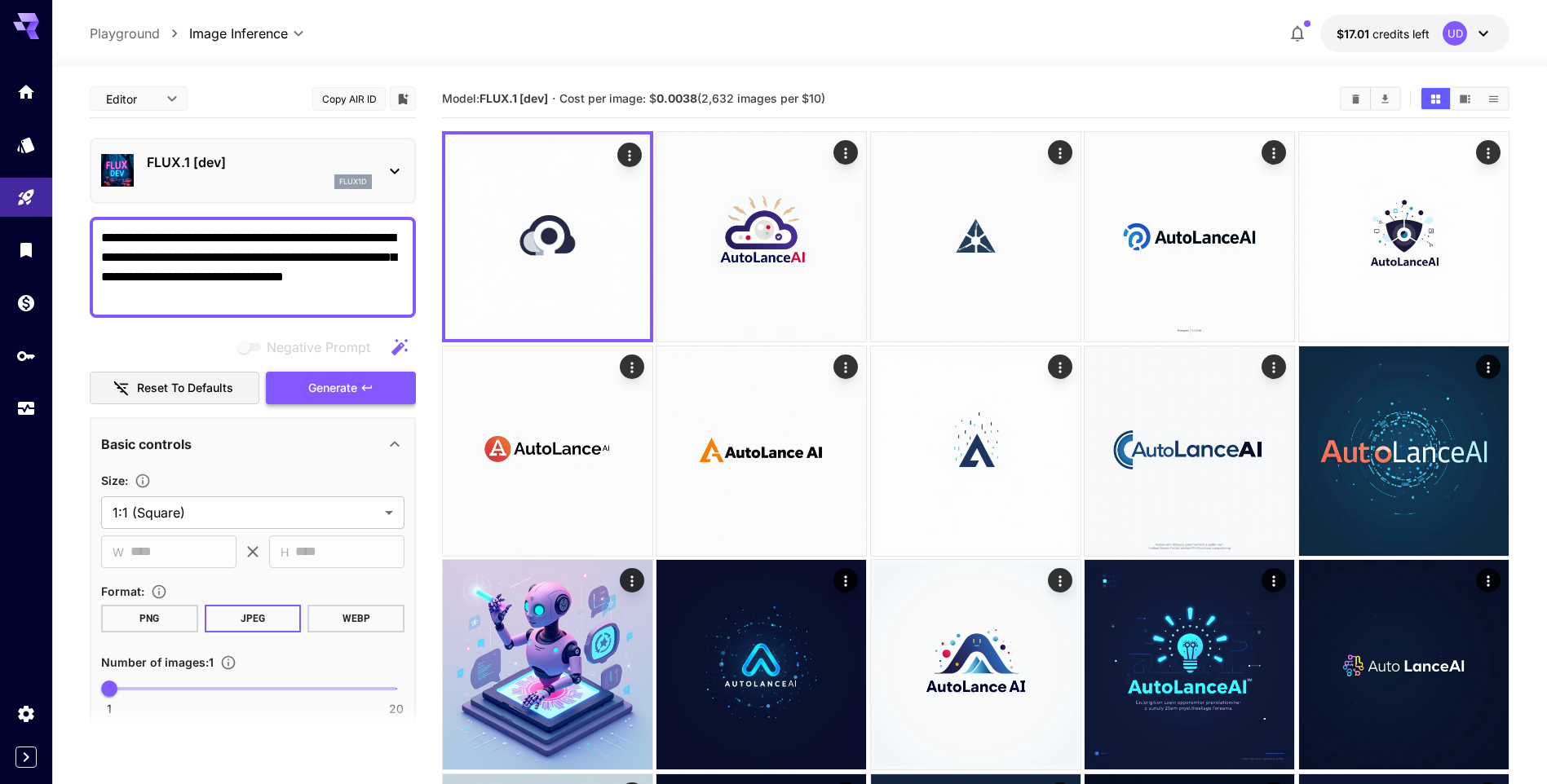
click at [338, 392] on span "Generate" at bounding box center [332, 388] width 49 height 21
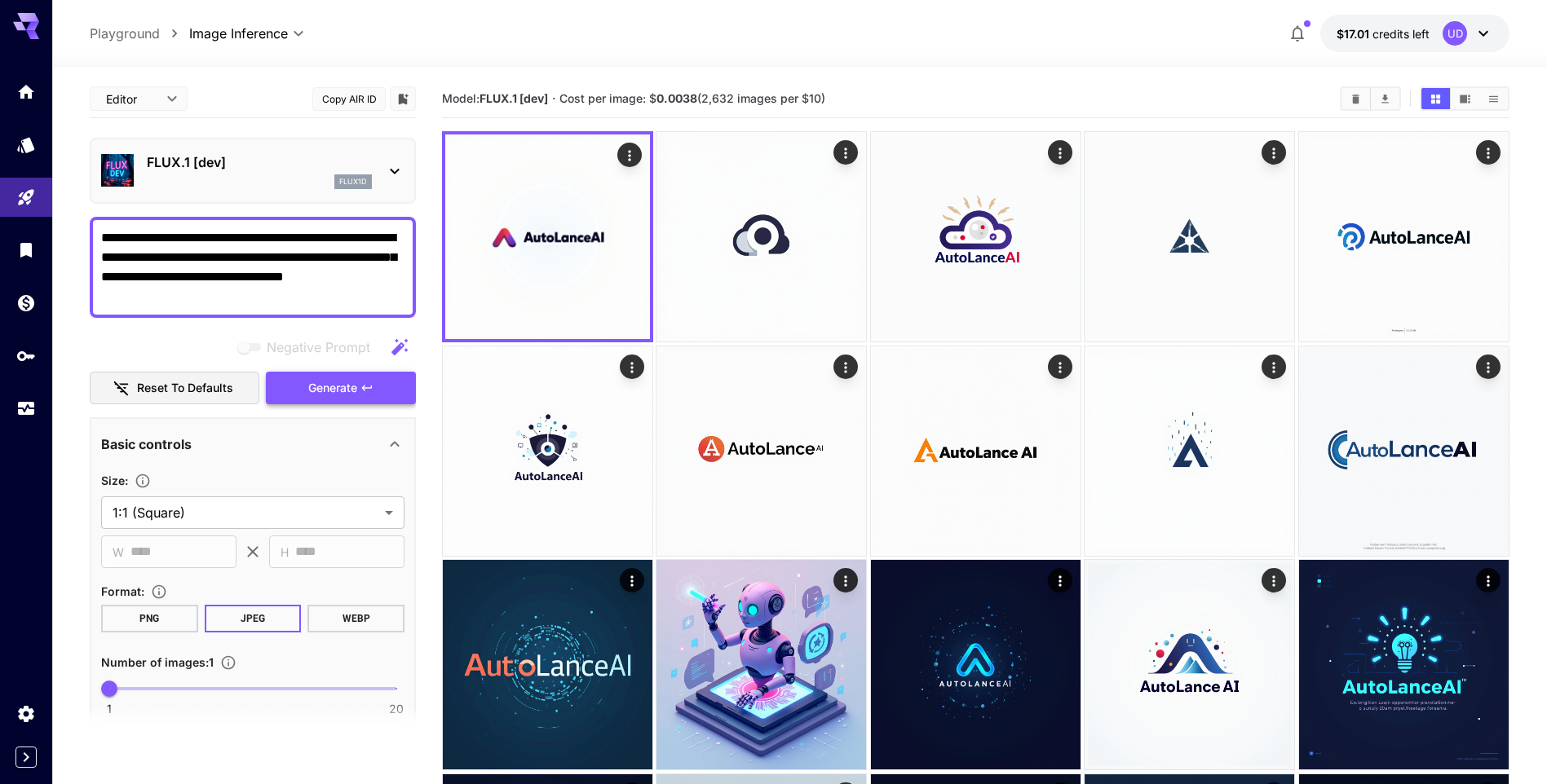
click at [340, 391] on span "Generate" at bounding box center [332, 388] width 49 height 21
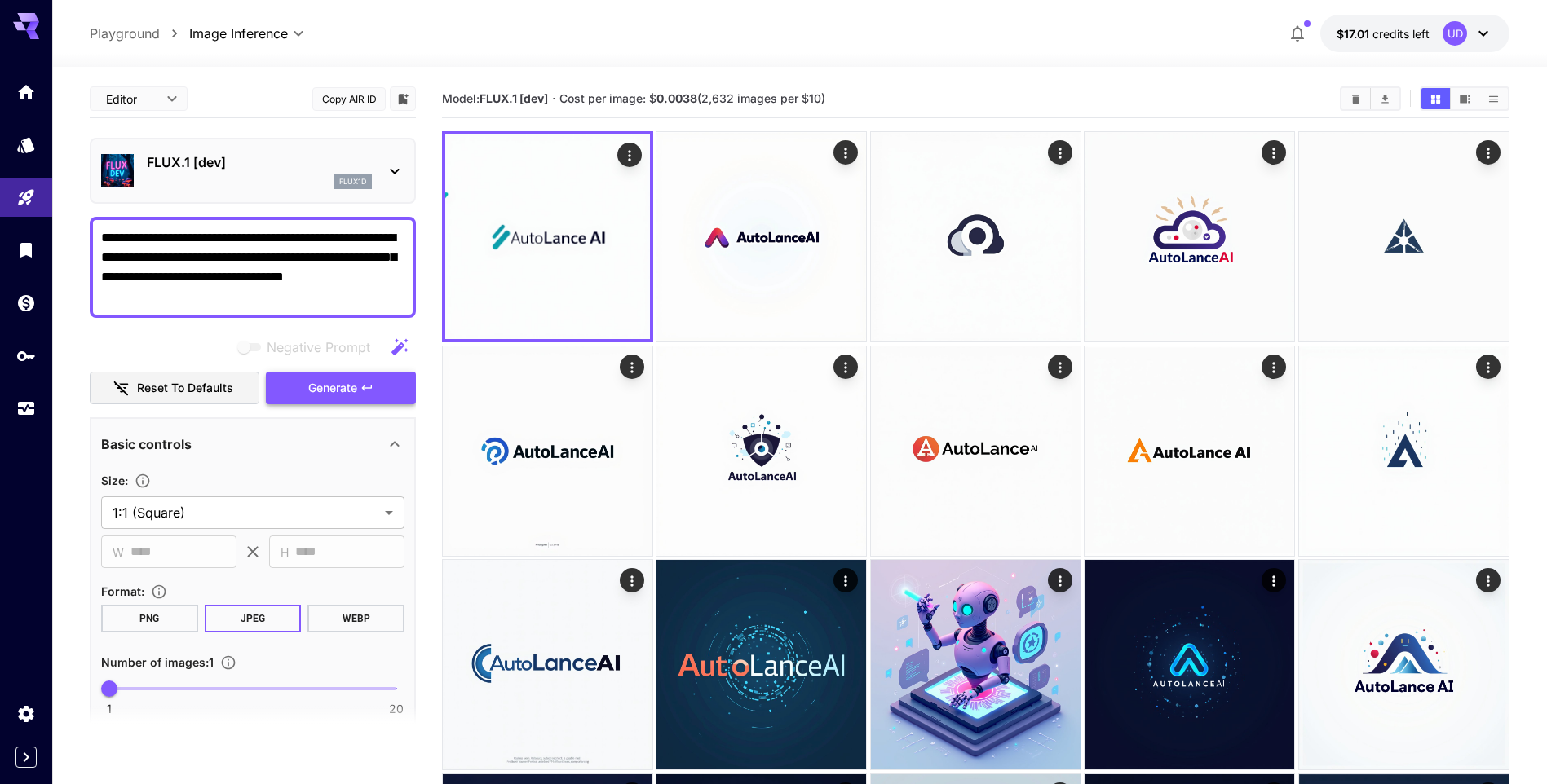
click at [332, 391] on span "Generate" at bounding box center [332, 388] width 49 height 21
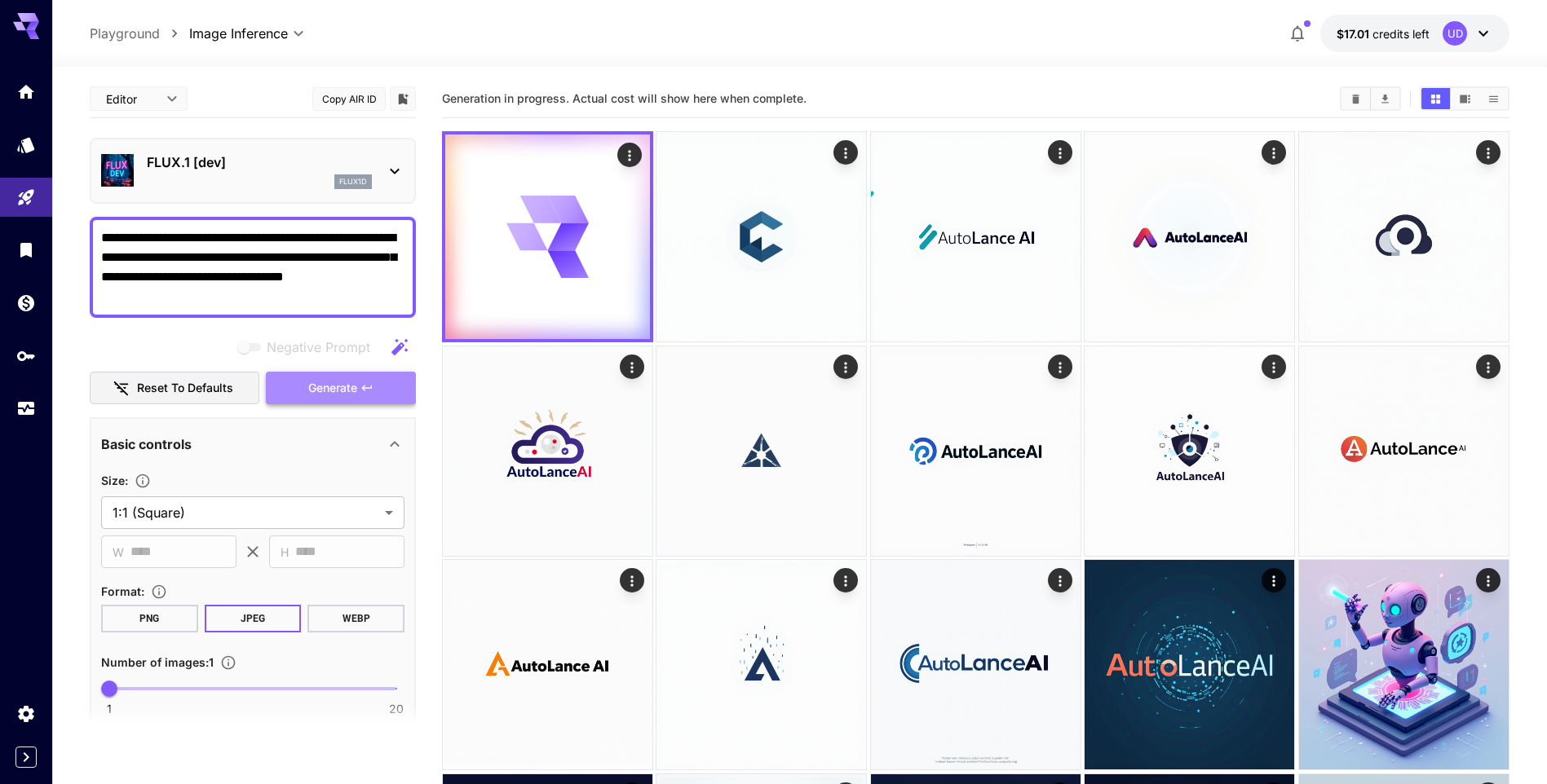
click at [332, 391] on span "Generate" at bounding box center [332, 388] width 49 height 21
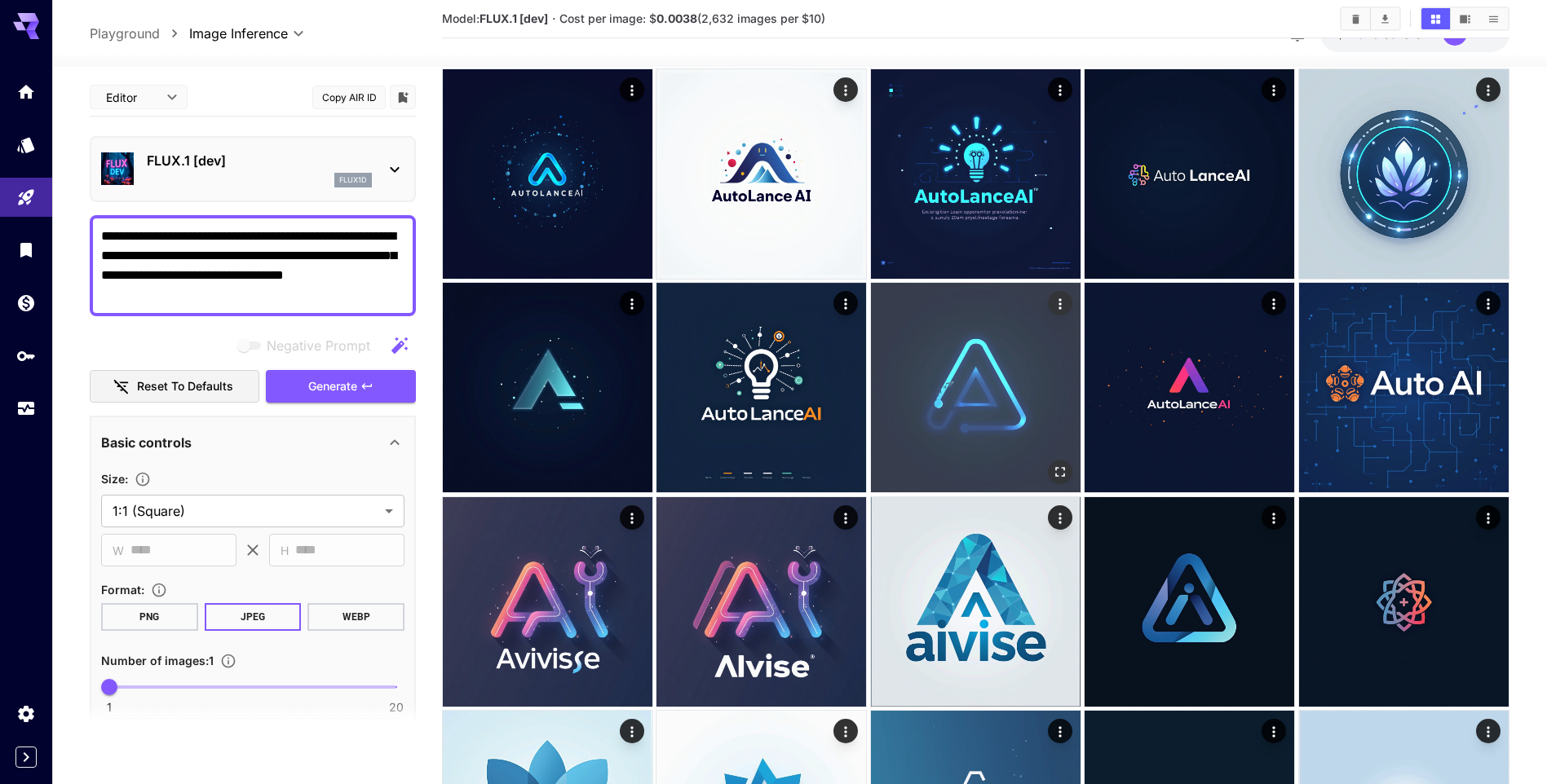
scroll to position [733, 0]
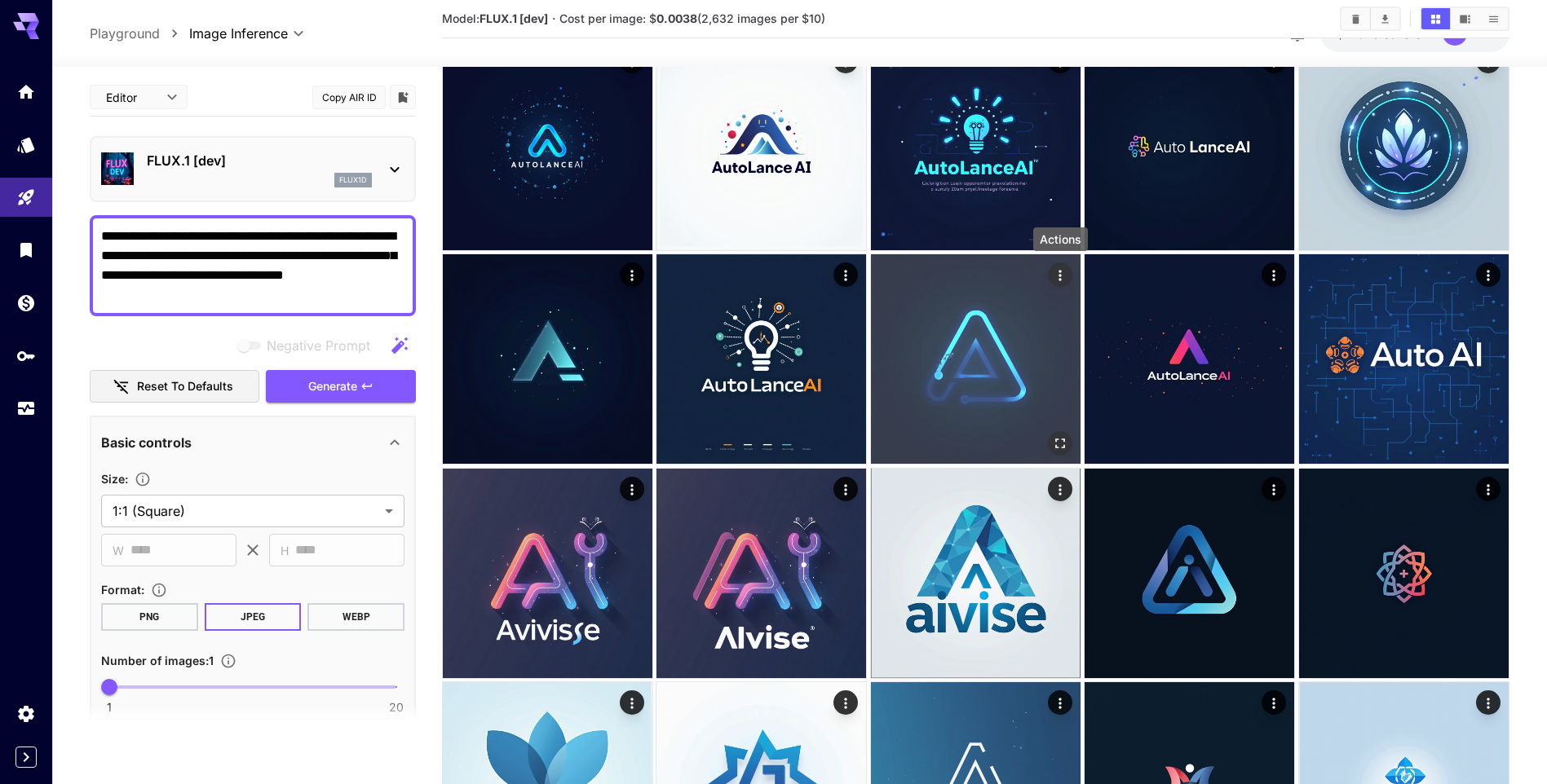
click at [1055, 269] on icon "Actions" at bounding box center [1060, 276] width 16 height 16
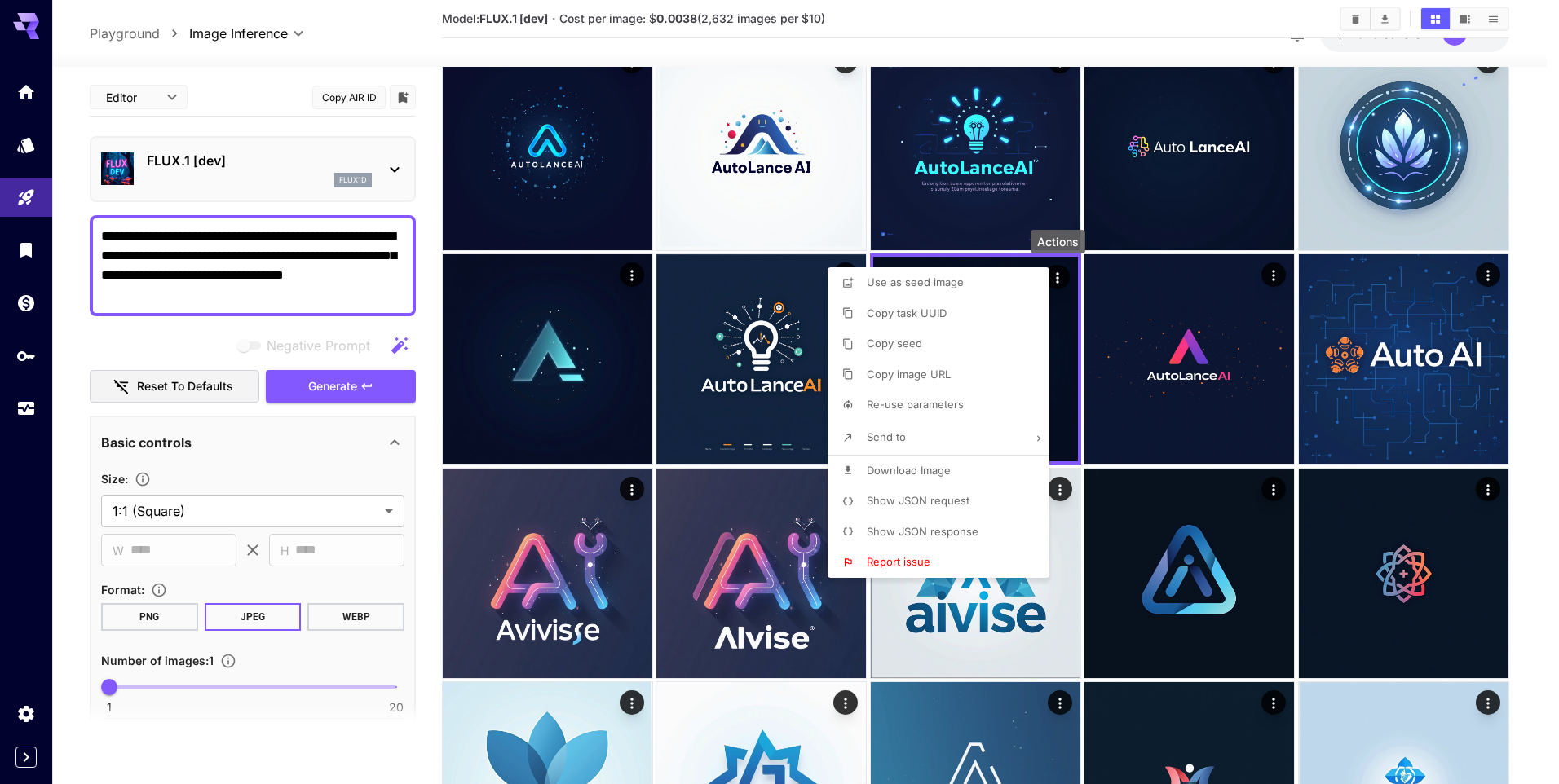
click at [917, 471] on span "Download Image" at bounding box center [908, 470] width 84 height 13
click at [436, 483] on div at bounding box center [779, 392] width 1559 height 784
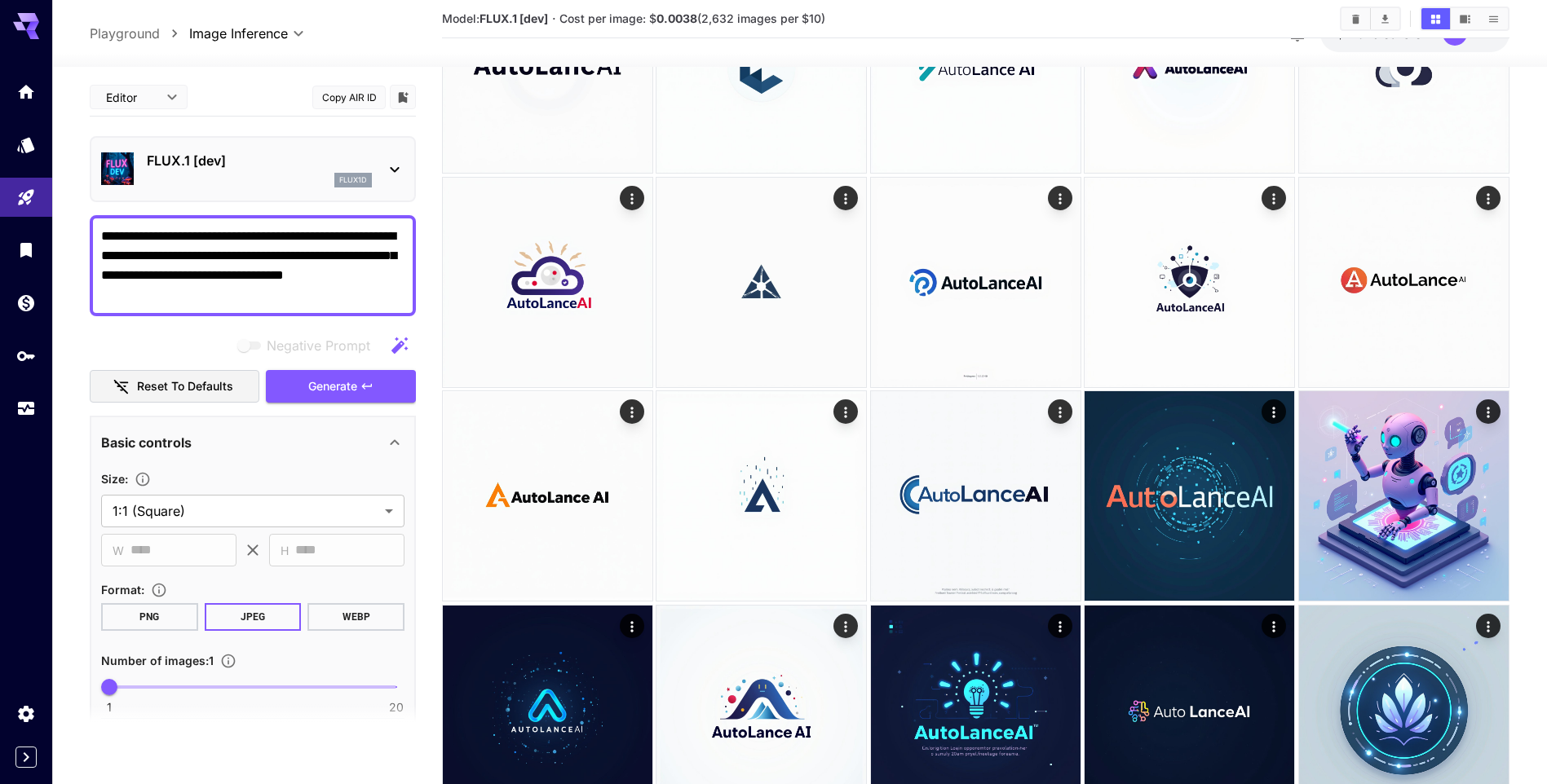
scroll to position [0, 0]
